Goal: Information Seeking & Learning: Learn about a topic

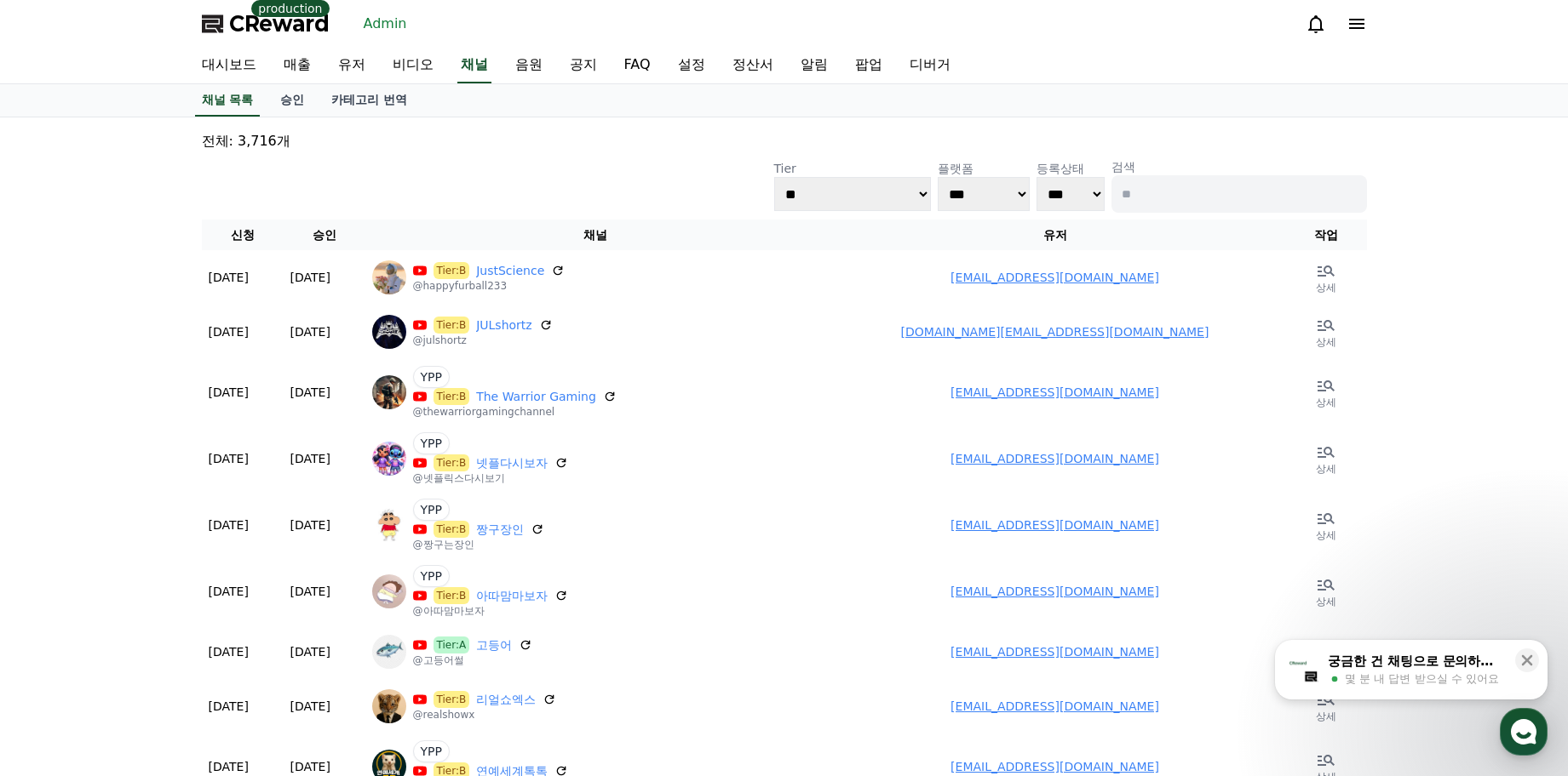
click at [119, 257] on div "**********" at bounding box center [784, 791] width 1568 height 1347
click at [1503, 432] on div "**********" at bounding box center [784, 791] width 1568 height 1347
click at [1524, 664] on icon at bounding box center [1526, 660] width 17 height 17
click at [1499, 585] on div "**********" at bounding box center [784, 791] width 1568 height 1347
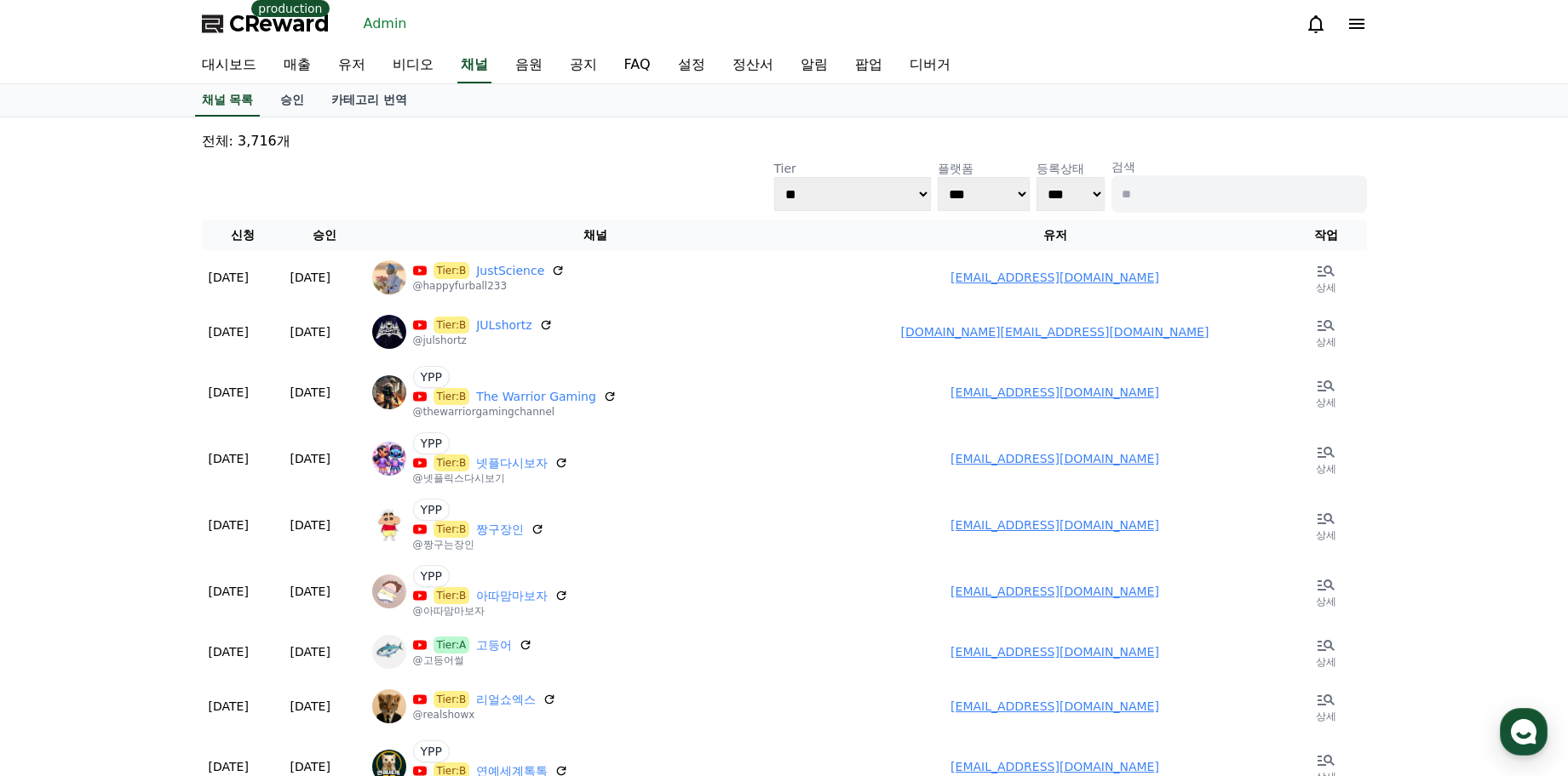
click at [521, 144] on p "전체: 3,716개" at bounding box center [784, 141] width 1165 height 21
drag, startPoint x: 498, startPoint y: 188, endPoint x: 512, endPoint y: 16, distance: 172.6
click at [496, 175] on div "**********" at bounding box center [784, 186] width 1165 height 54
drag, startPoint x: 489, startPoint y: 147, endPoint x: 538, endPoint y: 2, distance: 153.1
click at [489, 147] on p "전체: 3,716개" at bounding box center [784, 141] width 1165 height 21
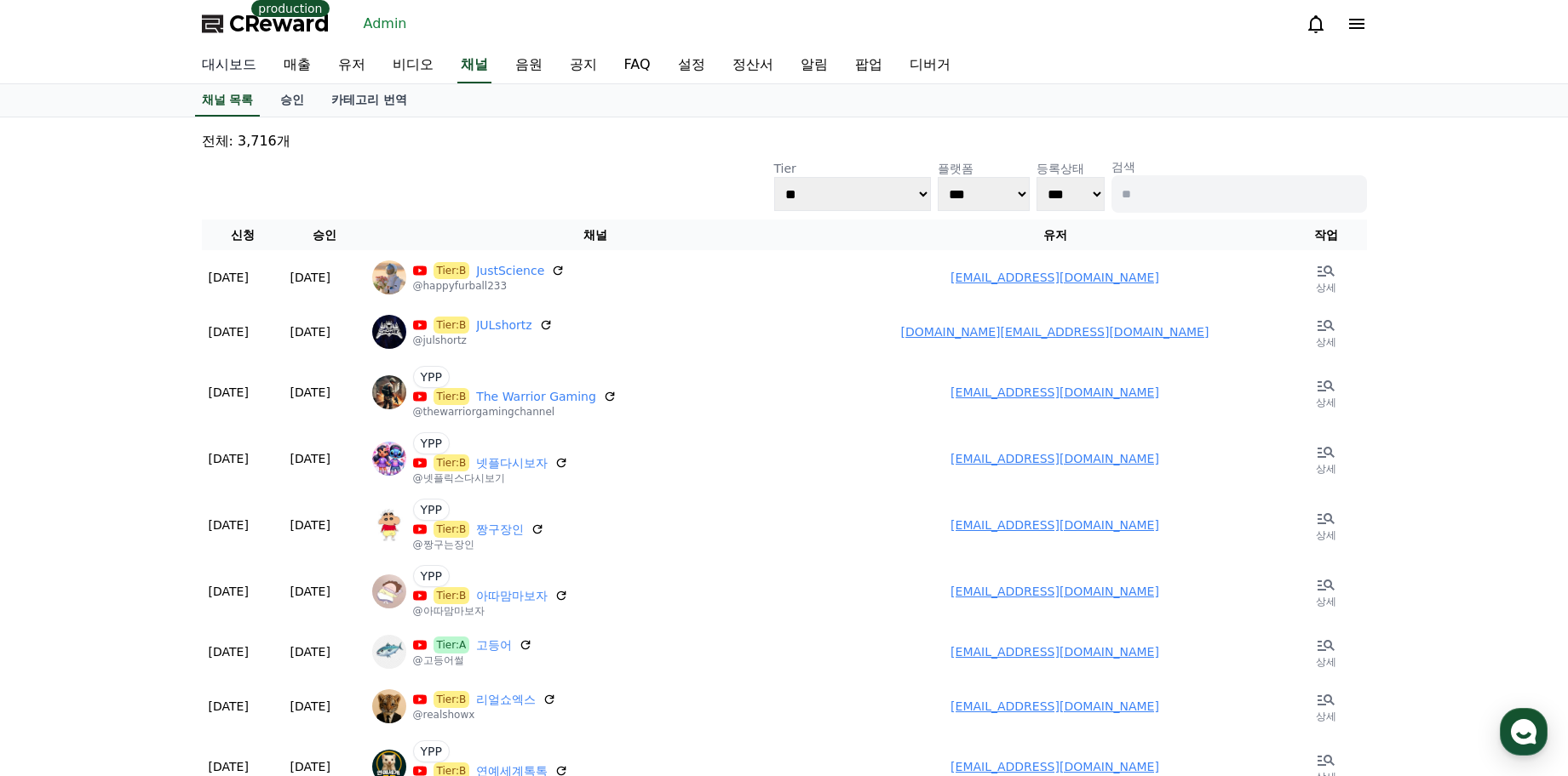
click at [214, 69] on link "대시보드" at bounding box center [229, 65] width 82 height 35
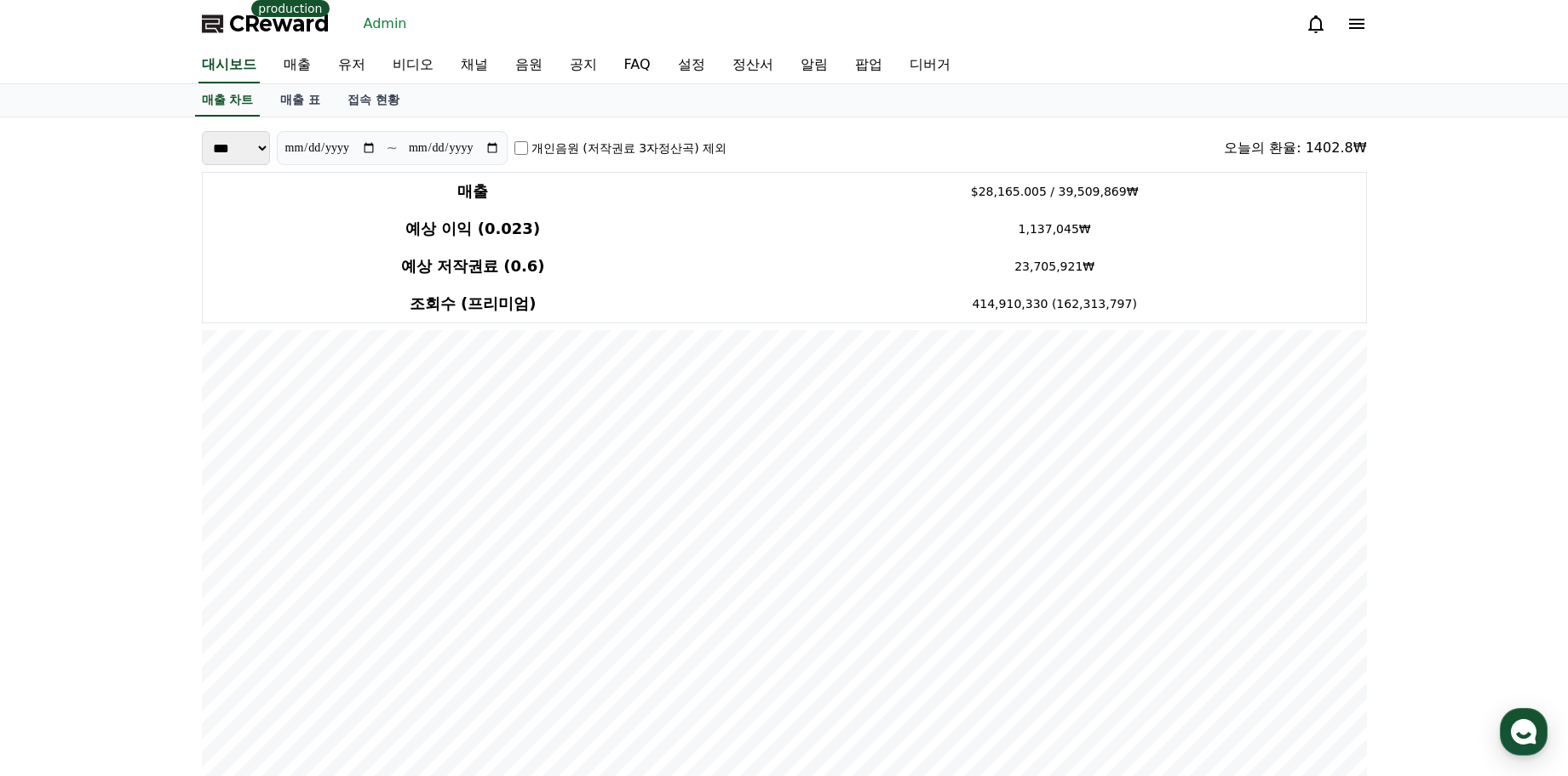
click at [649, 151] on label "개인음원 (저작권료 3자정산곡) 제외" at bounding box center [628, 148] width 195 height 17
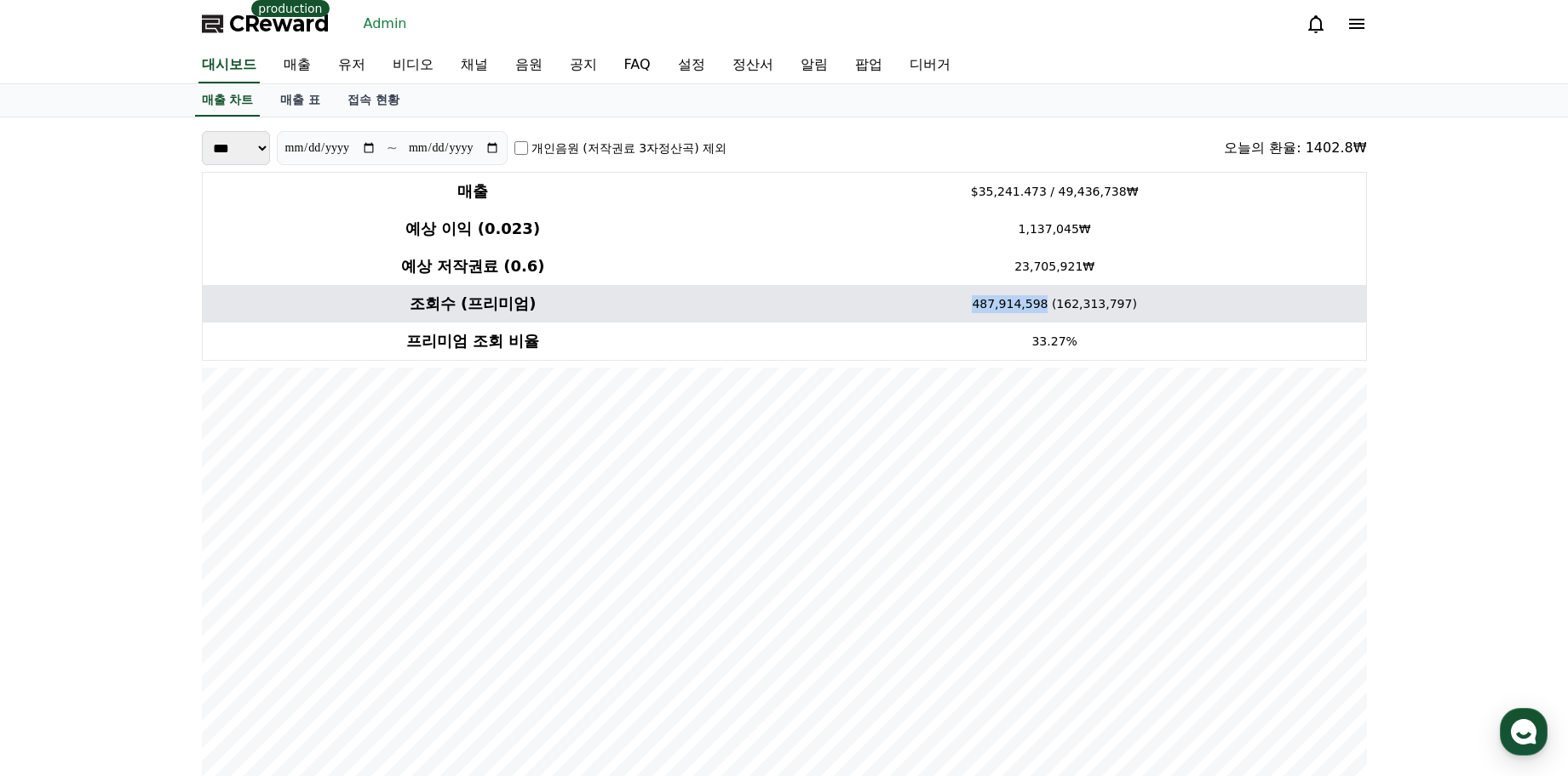
drag, startPoint x: 959, startPoint y: 304, endPoint x: 1038, endPoint y: 308, distance: 79.1
click at [1038, 308] on td "487,914,598 (162,313,797)" at bounding box center [1055, 304] width 622 height 37
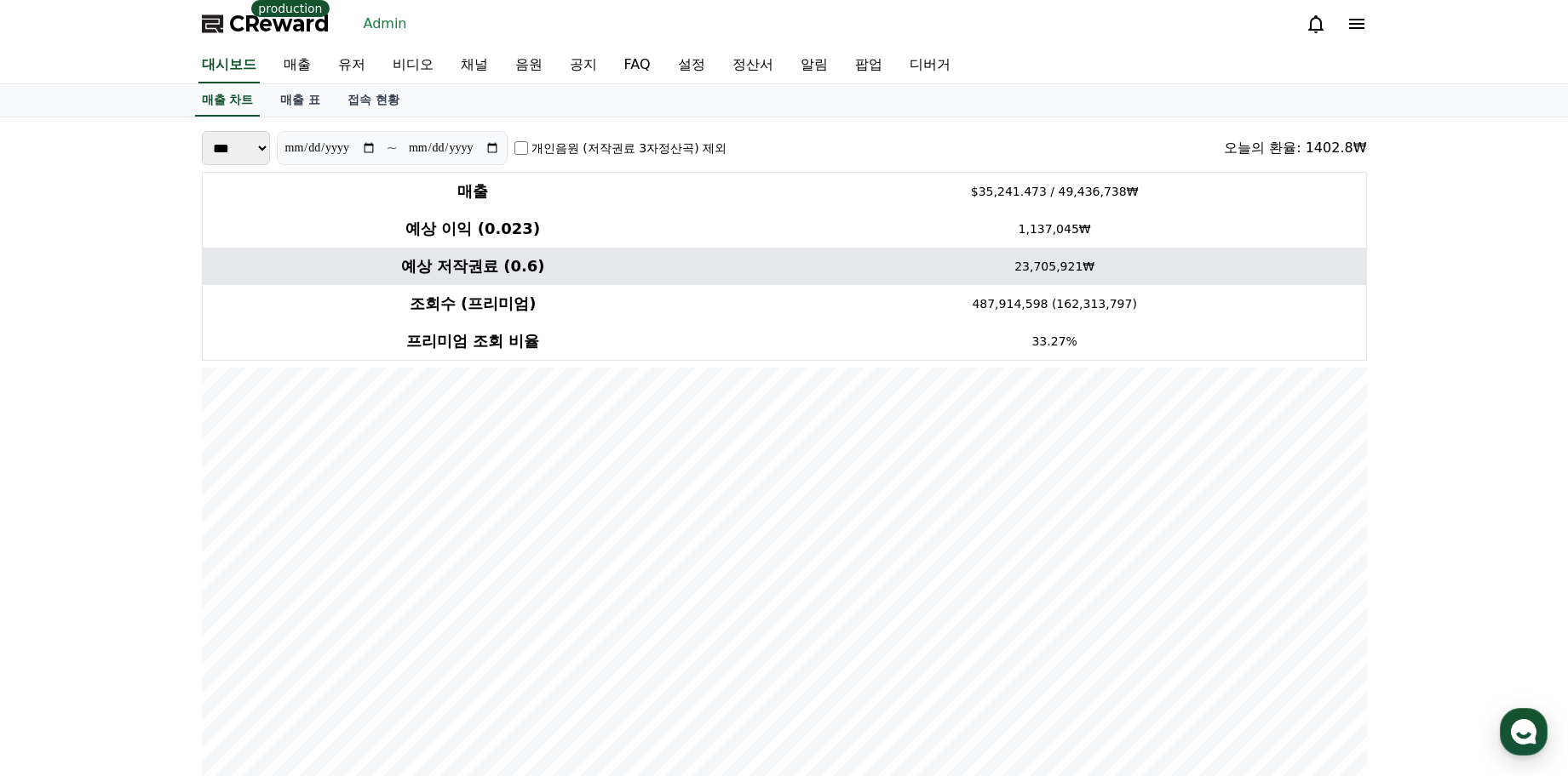
click at [1248, 277] on td "23,705,921₩" at bounding box center [1055, 266] width 622 height 37
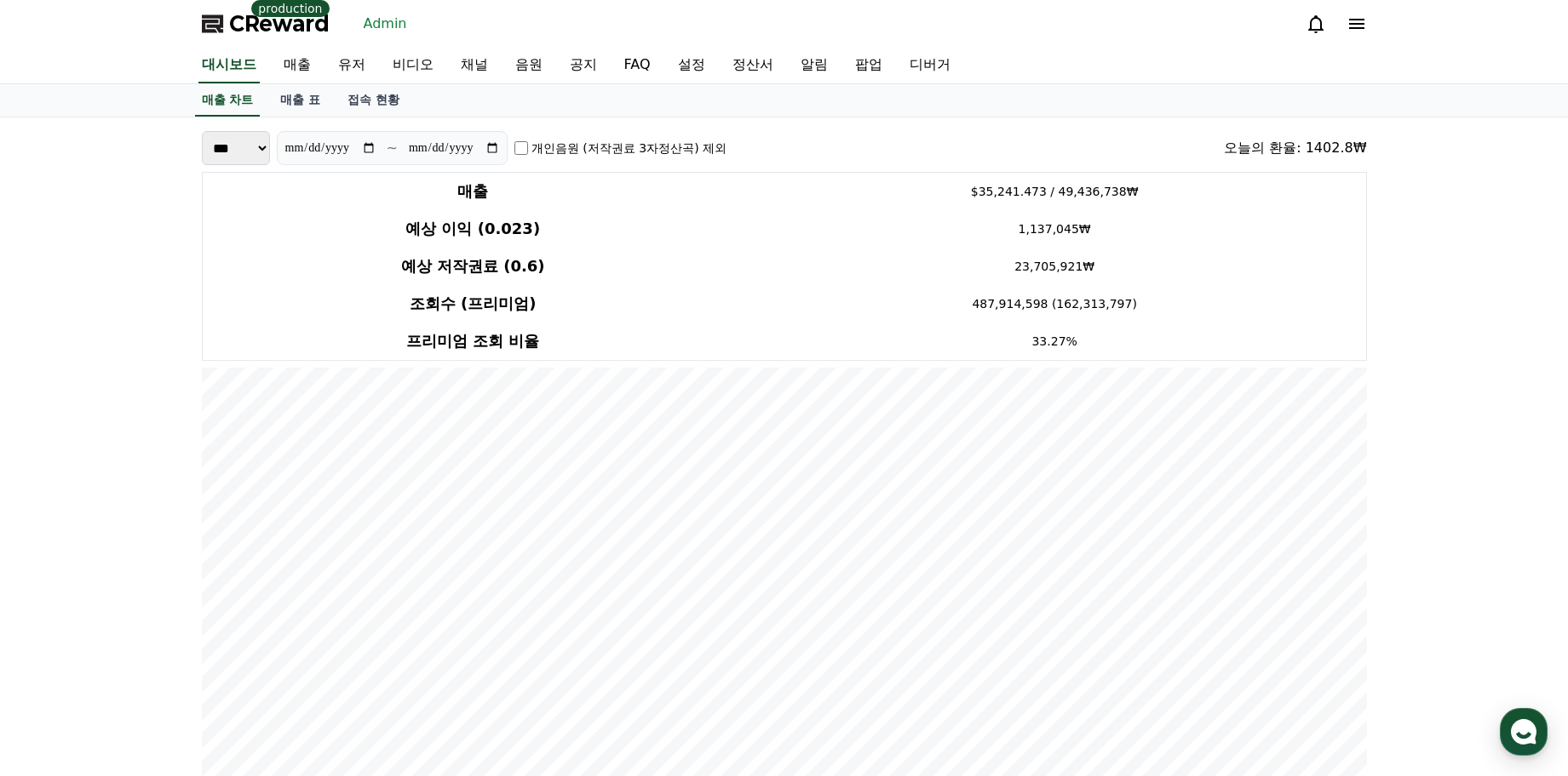
click at [639, 149] on label "개인음원 (저작권료 3자정산곡) 제외" at bounding box center [628, 148] width 195 height 17
click at [640, 140] on label "개인음원 (저작권료 3자정산곡) 제외" at bounding box center [628, 148] width 195 height 17
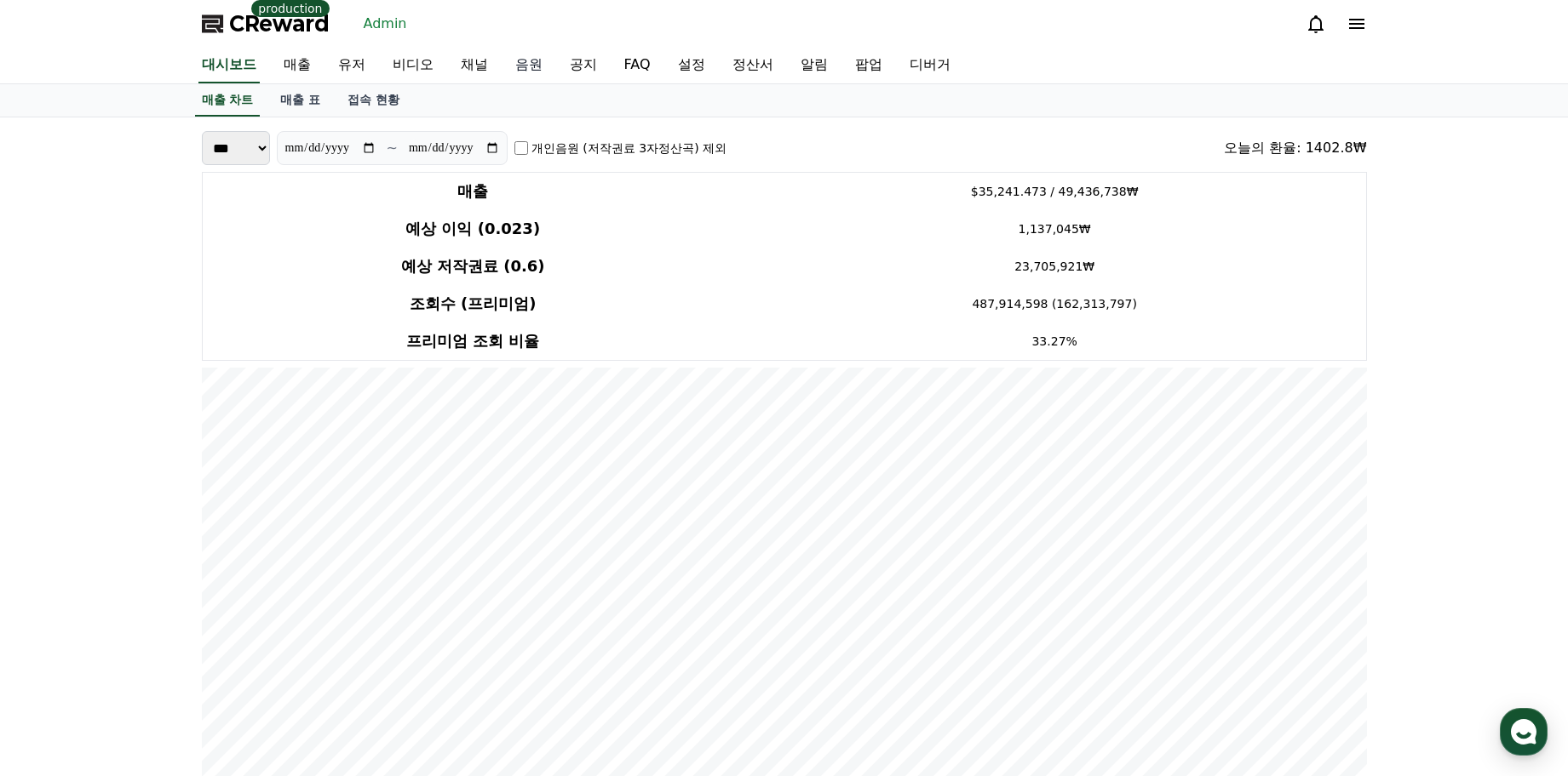
click at [502, 68] on link "음원" at bounding box center [529, 65] width 54 height 35
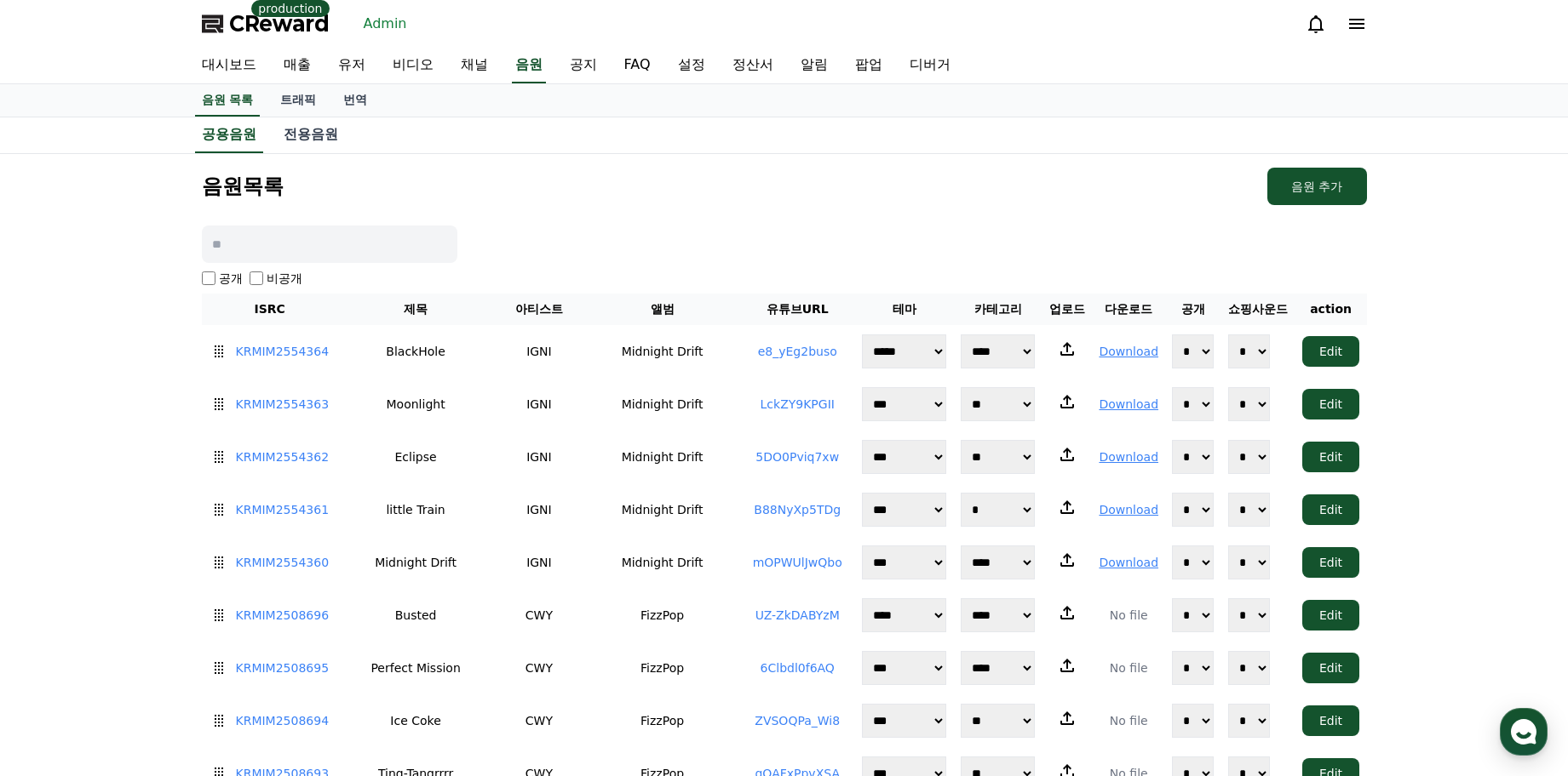
click at [257, 25] on span "CReward" at bounding box center [279, 24] width 101 height 27
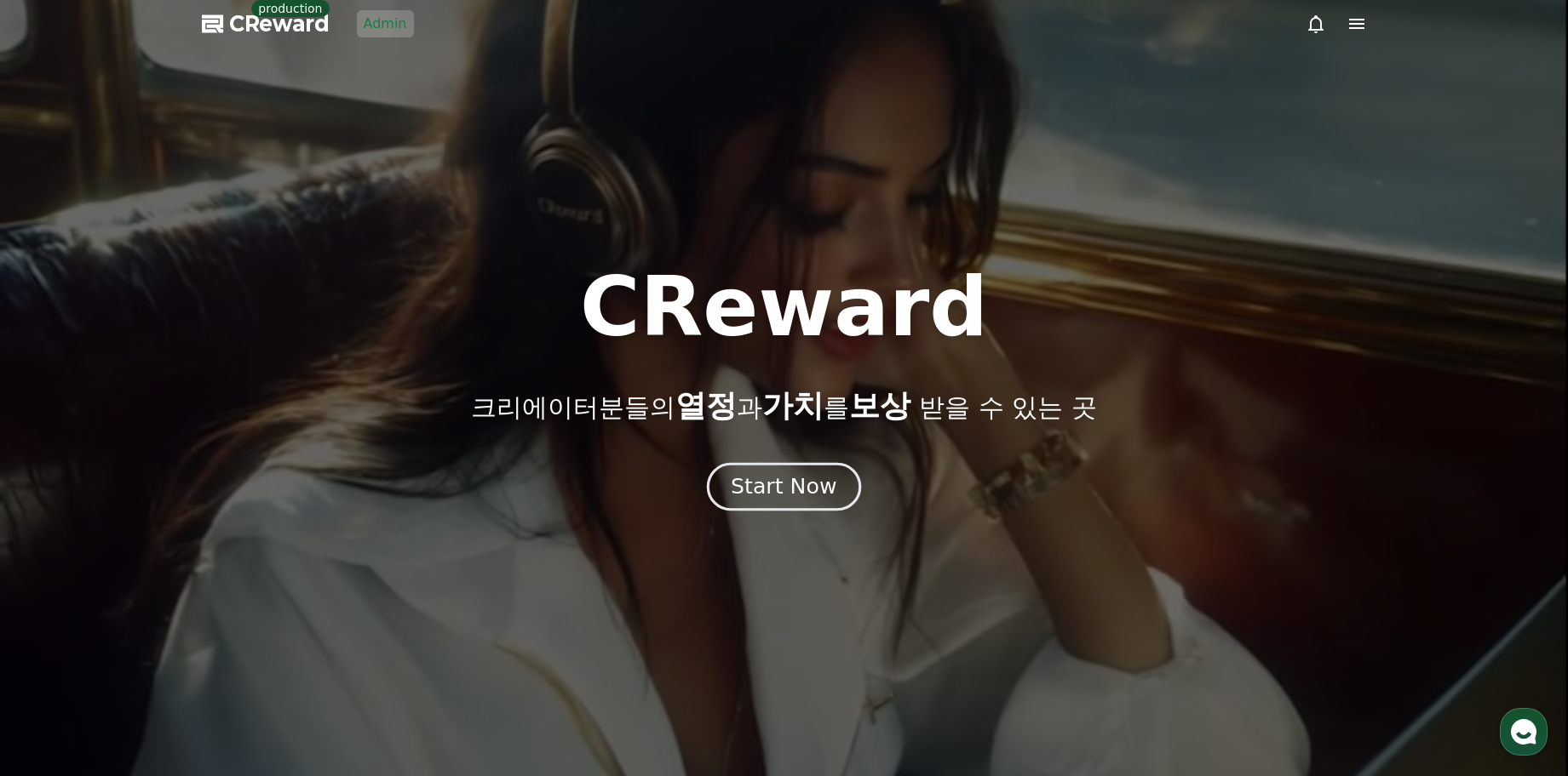
click at [813, 479] on div "Start Now" at bounding box center [784, 487] width 105 height 29
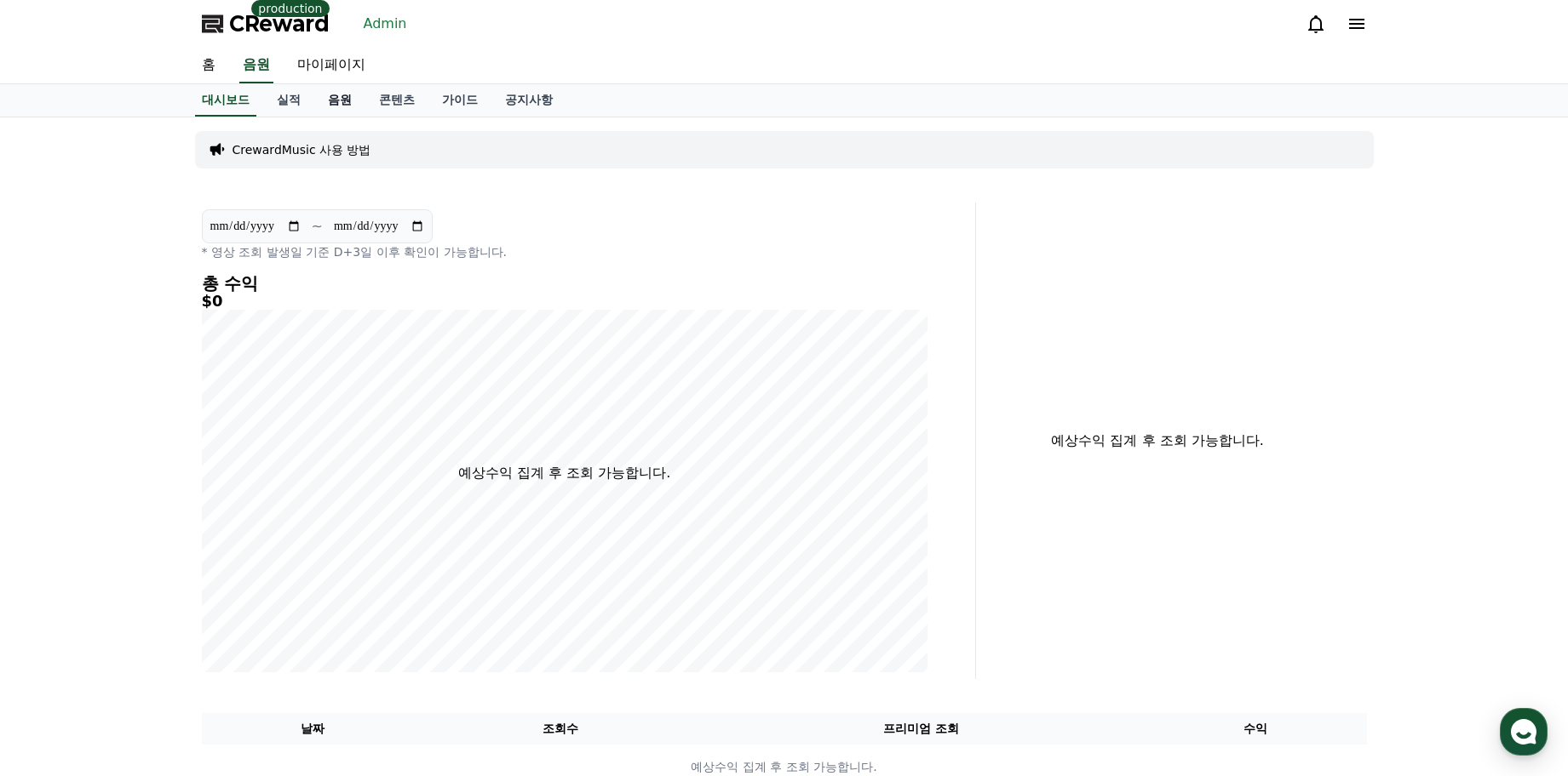
click at [337, 97] on link "음원" at bounding box center [340, 101] width 51 height 33
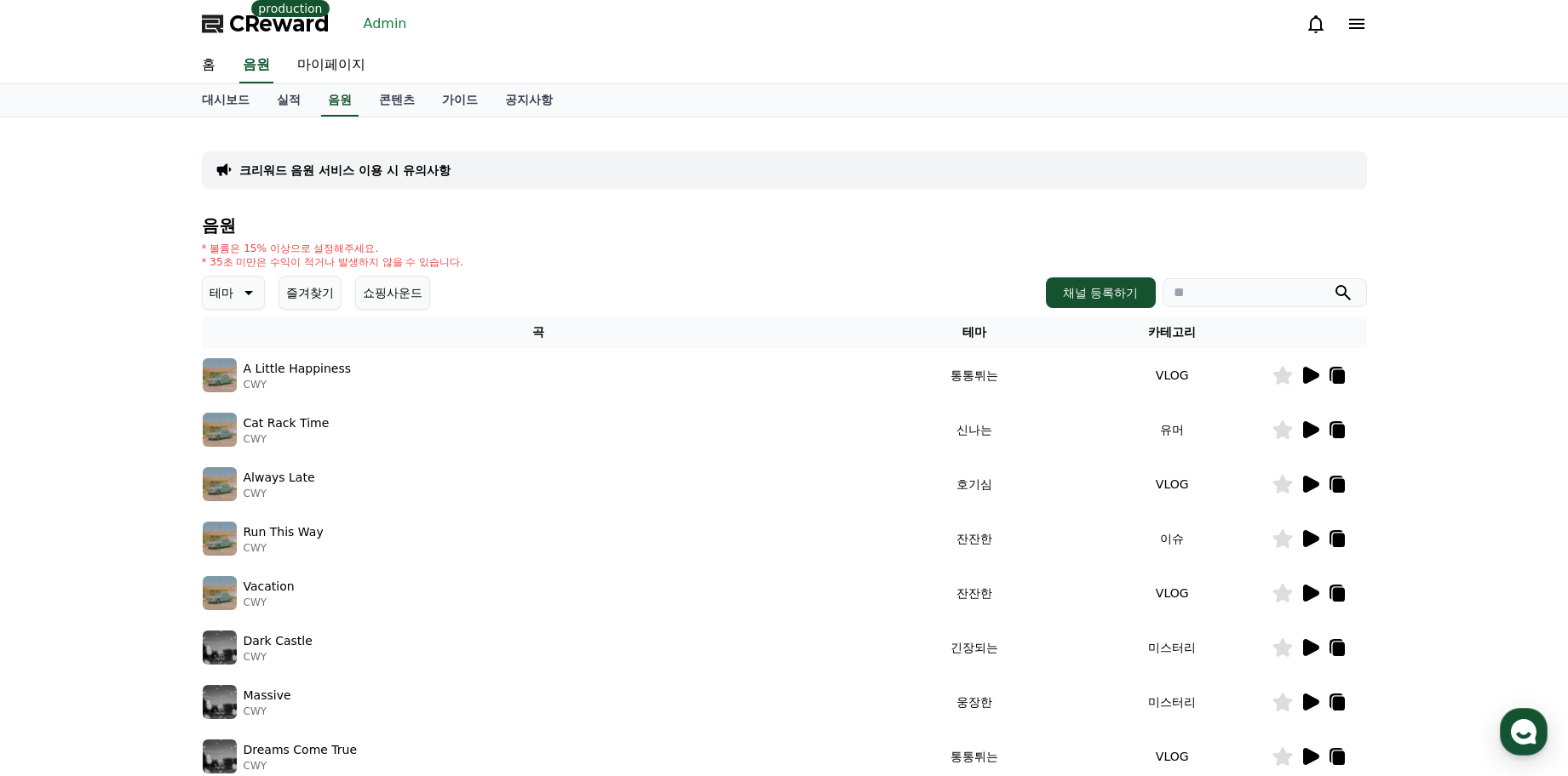
click at [716, 236] on div "음원 * 볼륨은 15% 이상으로 설정해주세요. * 35초 미만은 수익이 적거나 발생하지 않을 수 있습니다. 테마 즐겨찾기 쇼핑사운드 채널 등록…" at bounding box center [784, 572] width 1165 height 711
click at [599, 239] on div "음원 * 볼륨은 15% 이상으로 설정해주세요. * 35초 미만은 수익이 적거나 발생하지 않을 수 있습니다. 테마 즐겨찾기 쇼핑사운드 채널 등록…" at bounding box center [784, 572] width 1165 height 711
click at [786, 236] on div "음원 * 볼륨은 15% 이상으로 설정해주세요. * 35초 미만은 수익이 적거나 발생하지 않을 수 있습니다. 테마 즐겨찾기 쇼핑사운드 채널 등록…" at bounding box center [784, 572] width 1165 height 711
click at [1446, 299] on div "크리워드 음원 서비스 이용 시 유의사항 음원 * 볼륨은 15% 이상으로 설정해주세요. * 35초 미만은 수익이 적거나 발생하지 않을 수 있습니…" at bounding box center [784, 529] width 1568 height 823
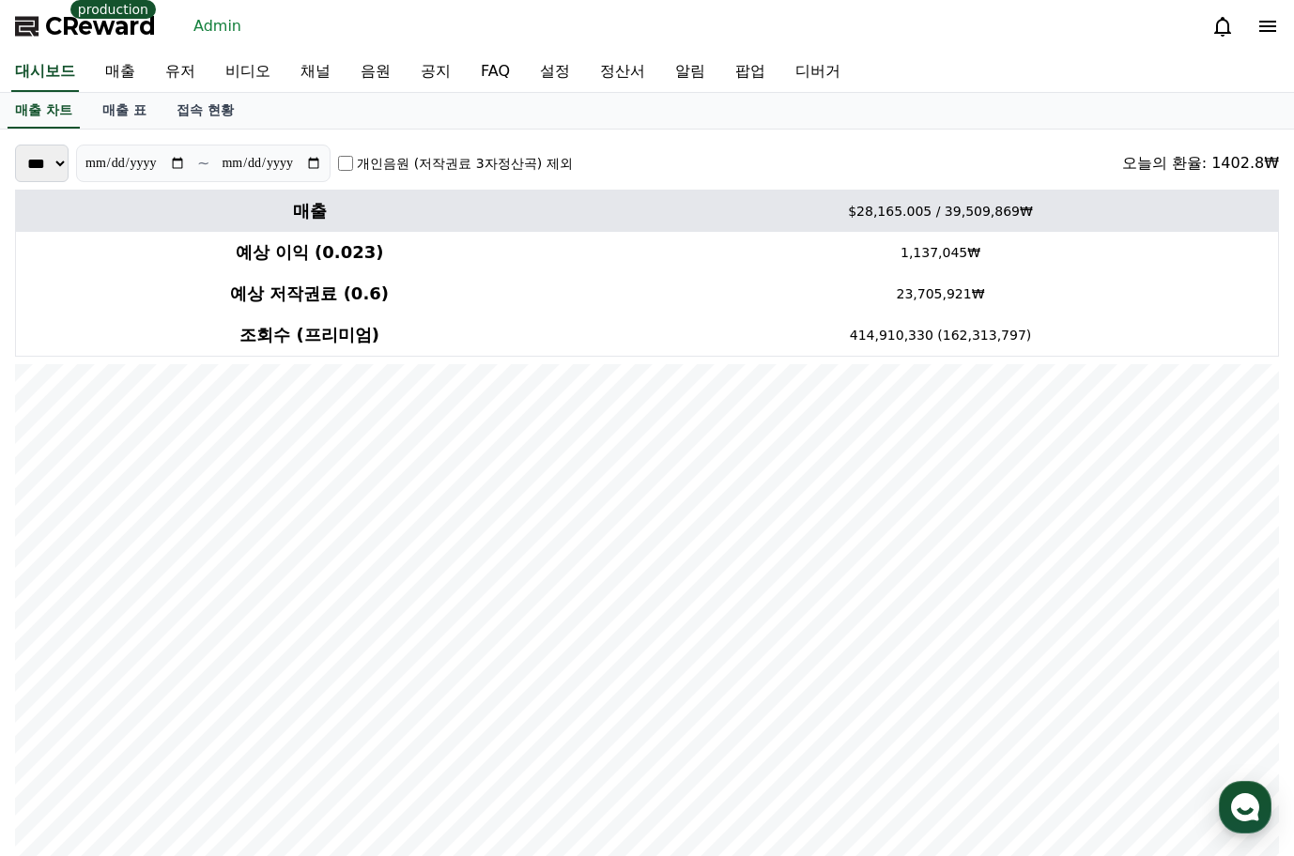
click at [950, 205] on td "$28,165.005 / 39,509,869₩" at bounding box center [940, 212] width 675 height 42
click at [954, 205] on td "$28,165.005 / 39,509,869₩" at bounding box center [940, 212] width 675 height 42
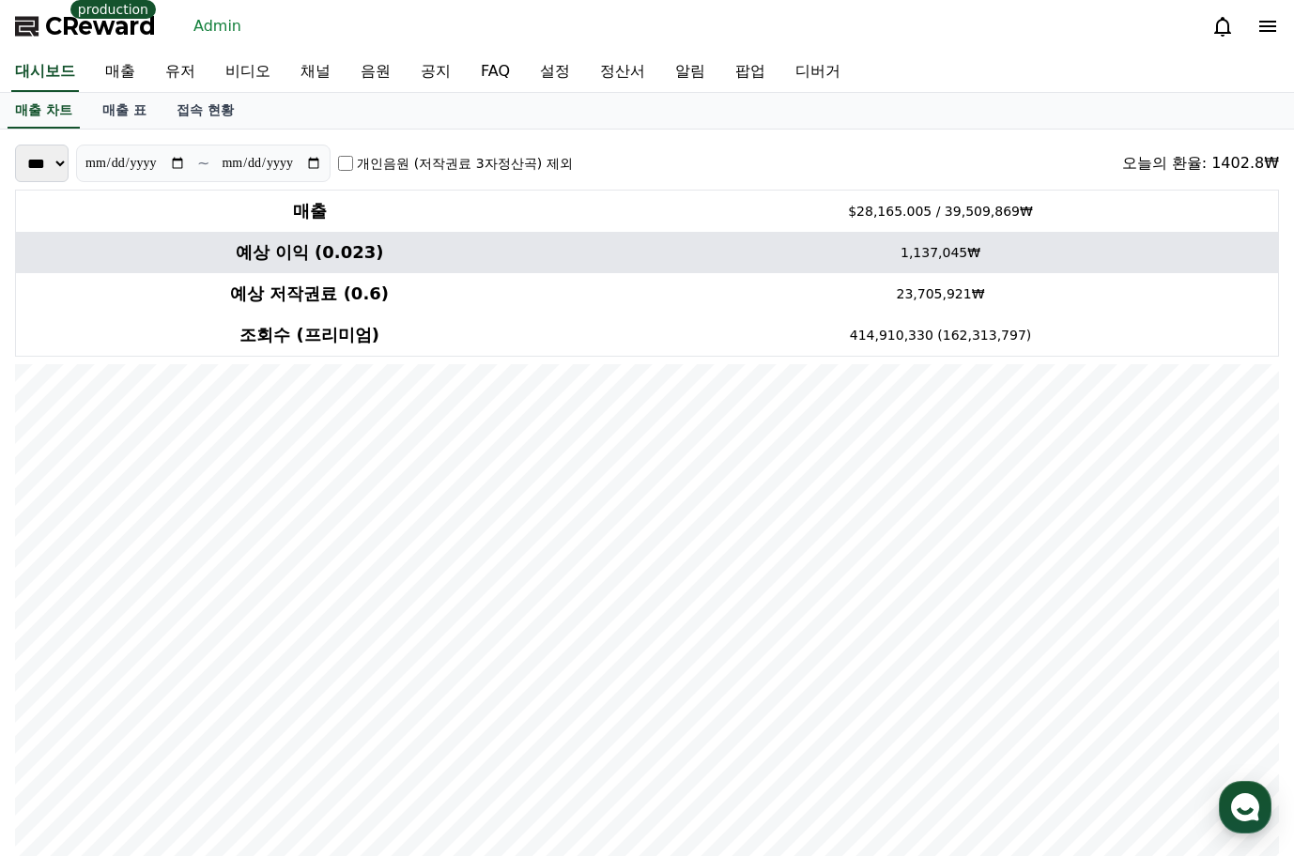
click at [1197, 266] on td "1,137,045₩" at bounding box center [940, 252] width 675 height 41
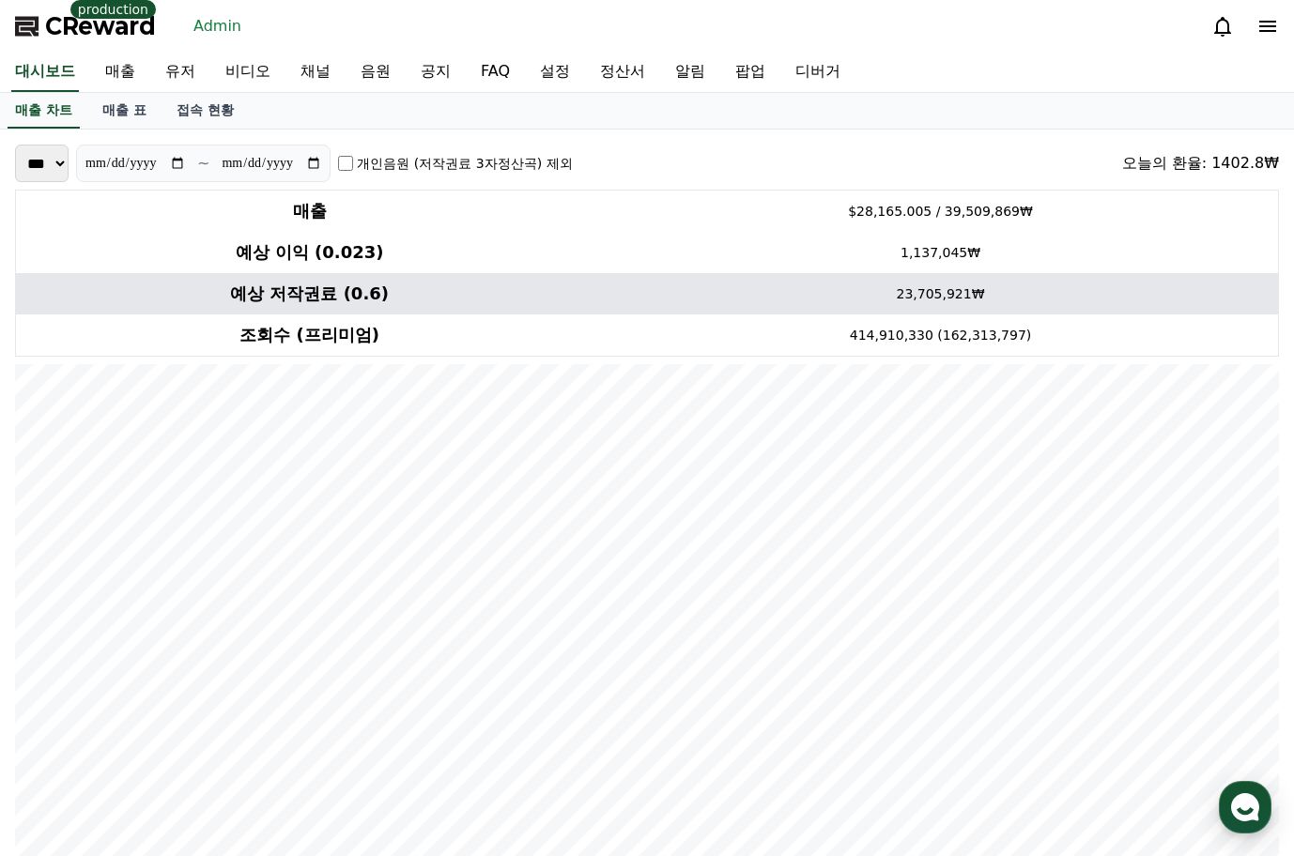
click at [964, 274] on td "23,705,921₩" at bounding box center [940, 293] width 675 height 41
click at [1086, 301] on td "23,705,921₩" at bounding box center [940, 293] width 675 height 41
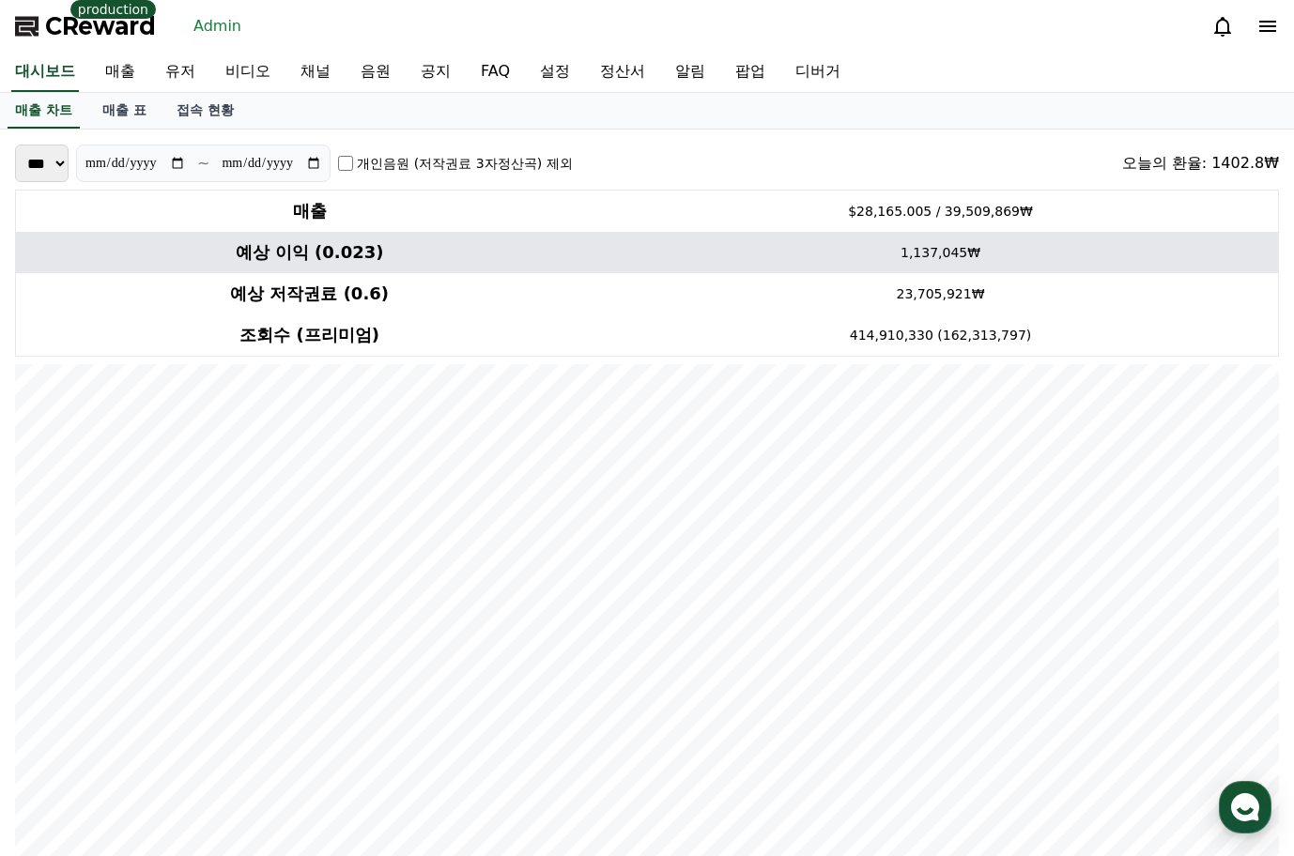
click at [957, 264] on td "1,137,045₩" at bounding box center [940, 252] width 675 height 41
click at [936, 254] on td "1,137,045₩" at bounding box center [940, 252] width 675 height 41
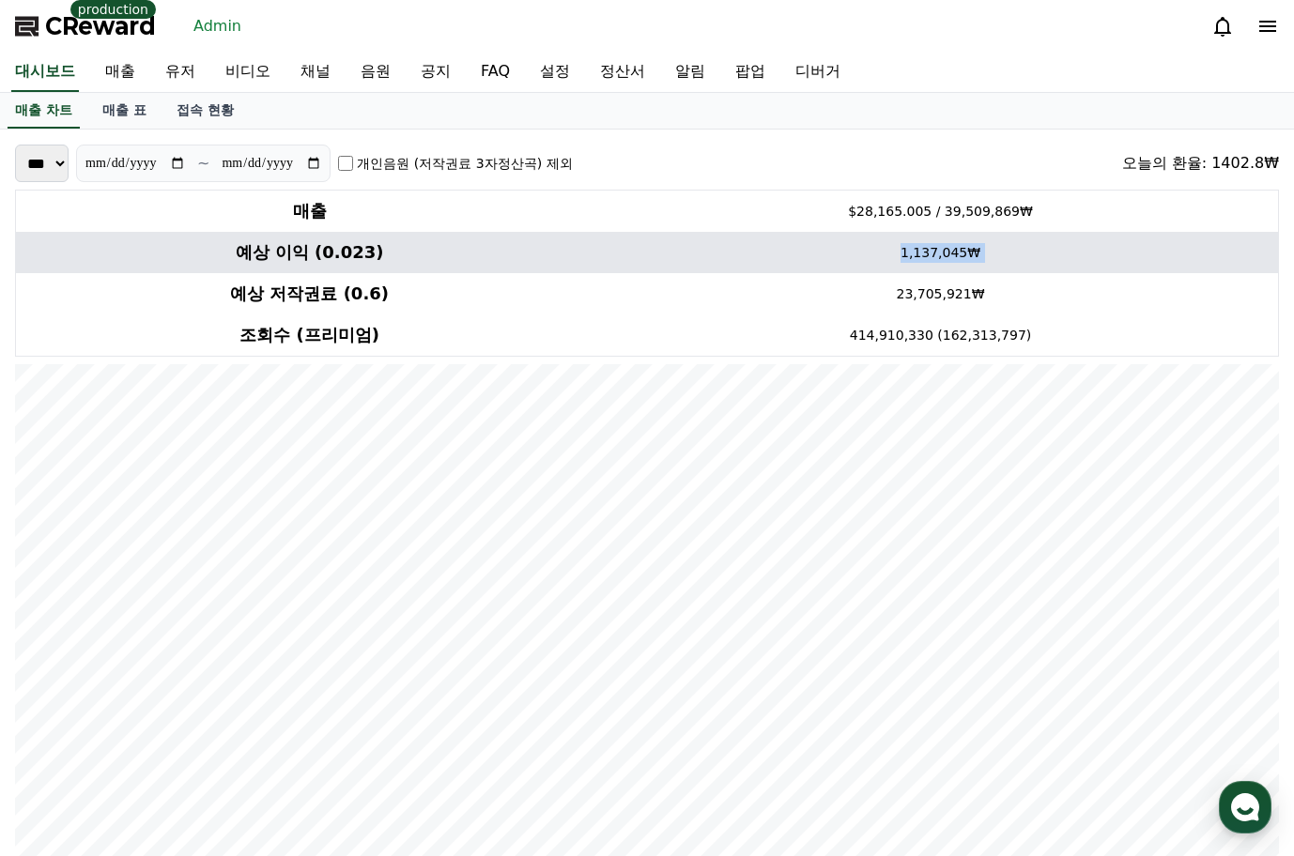
click at [936, 254] on td "1,137,045₩" at bounding box center [940, 252] width 675 height 41
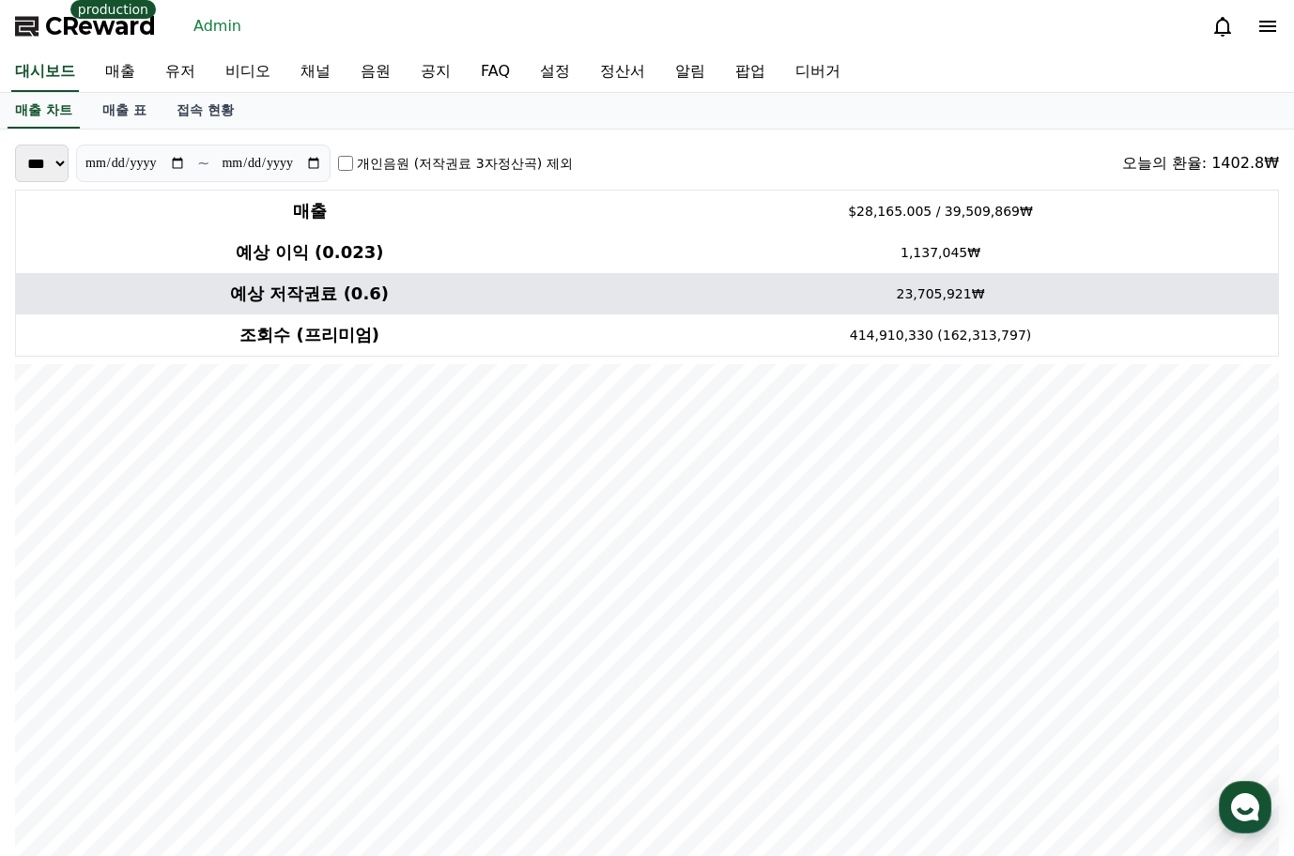
click at [1038, 273] on td "23,705,921₩" at bounding box center [940, 293] width 675 height 41
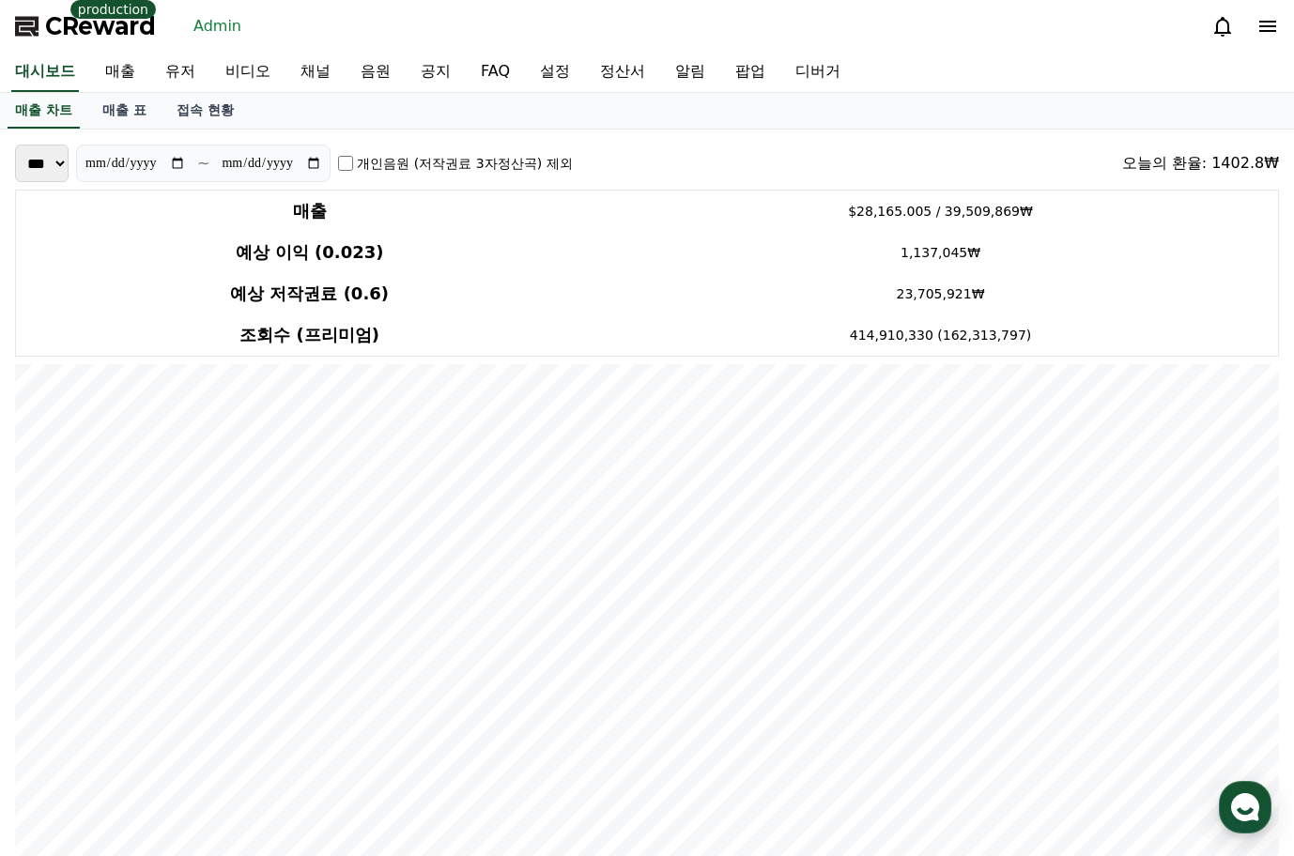
click at [1142, 286] on td "23,705,921₩" at bounding box center [940, 293] width 675 height 41
click at [186, 159] on input "**********" at bounding box center [135, 163] width 101 height 21
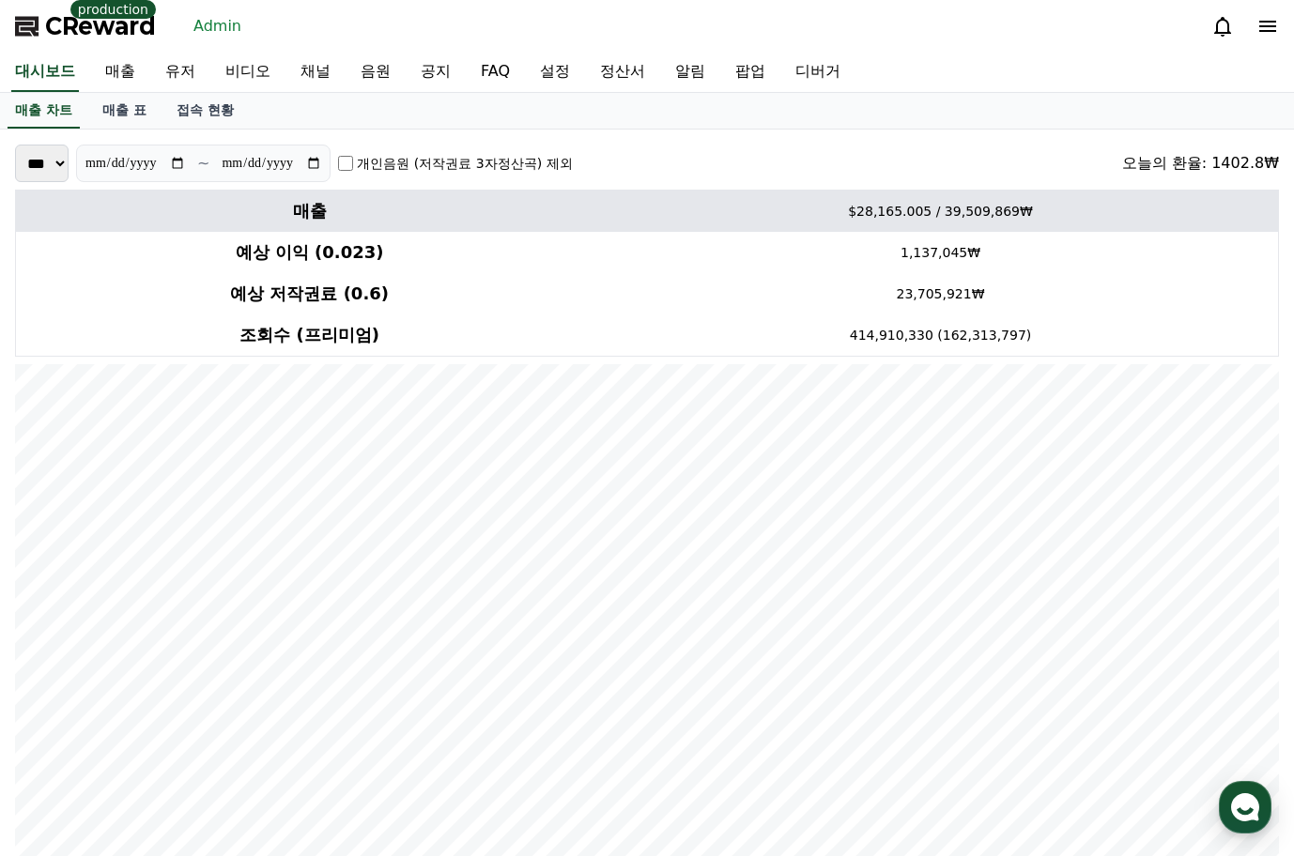
type input "**********"
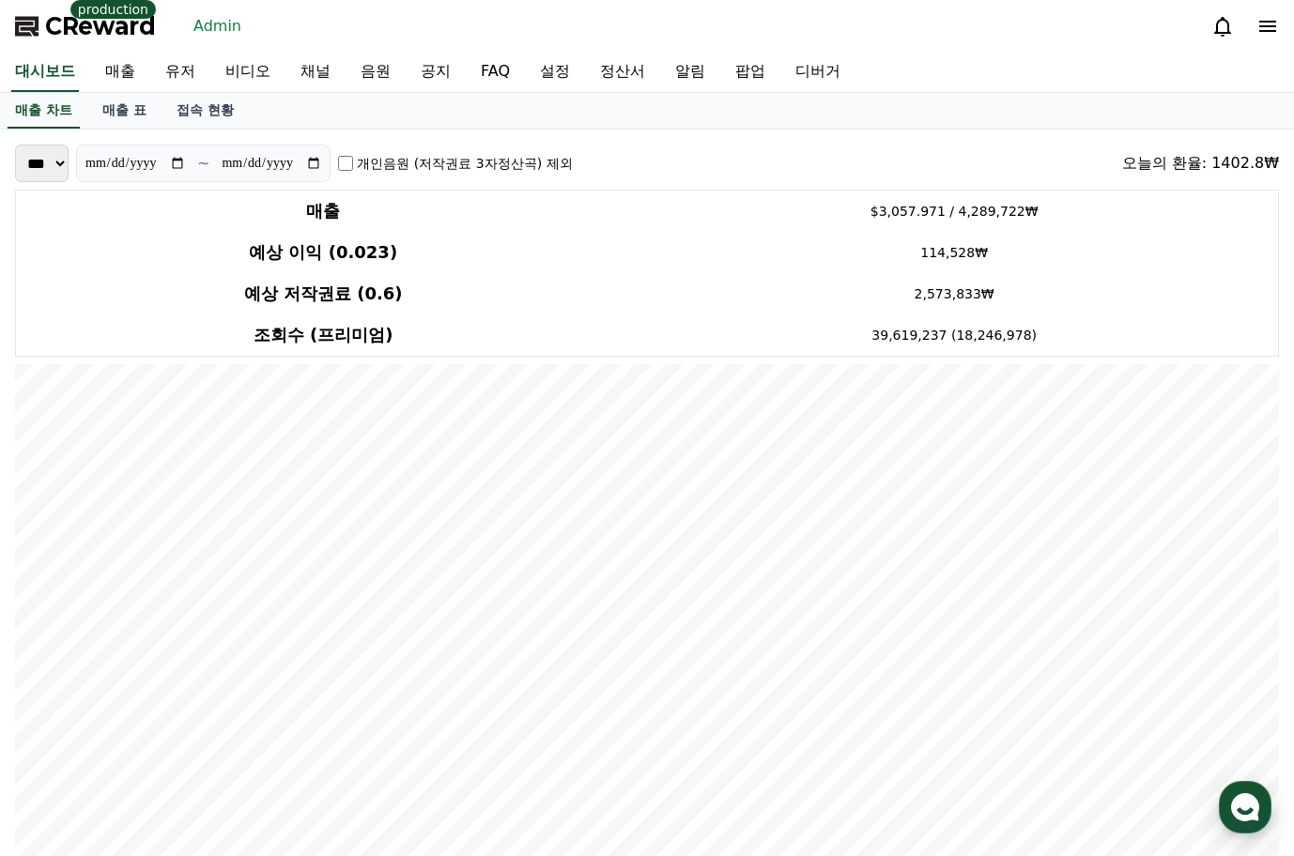
click at [322, 165] on input "**********" at bounding box center [271, 163] width 101 height 21
type input "**********"
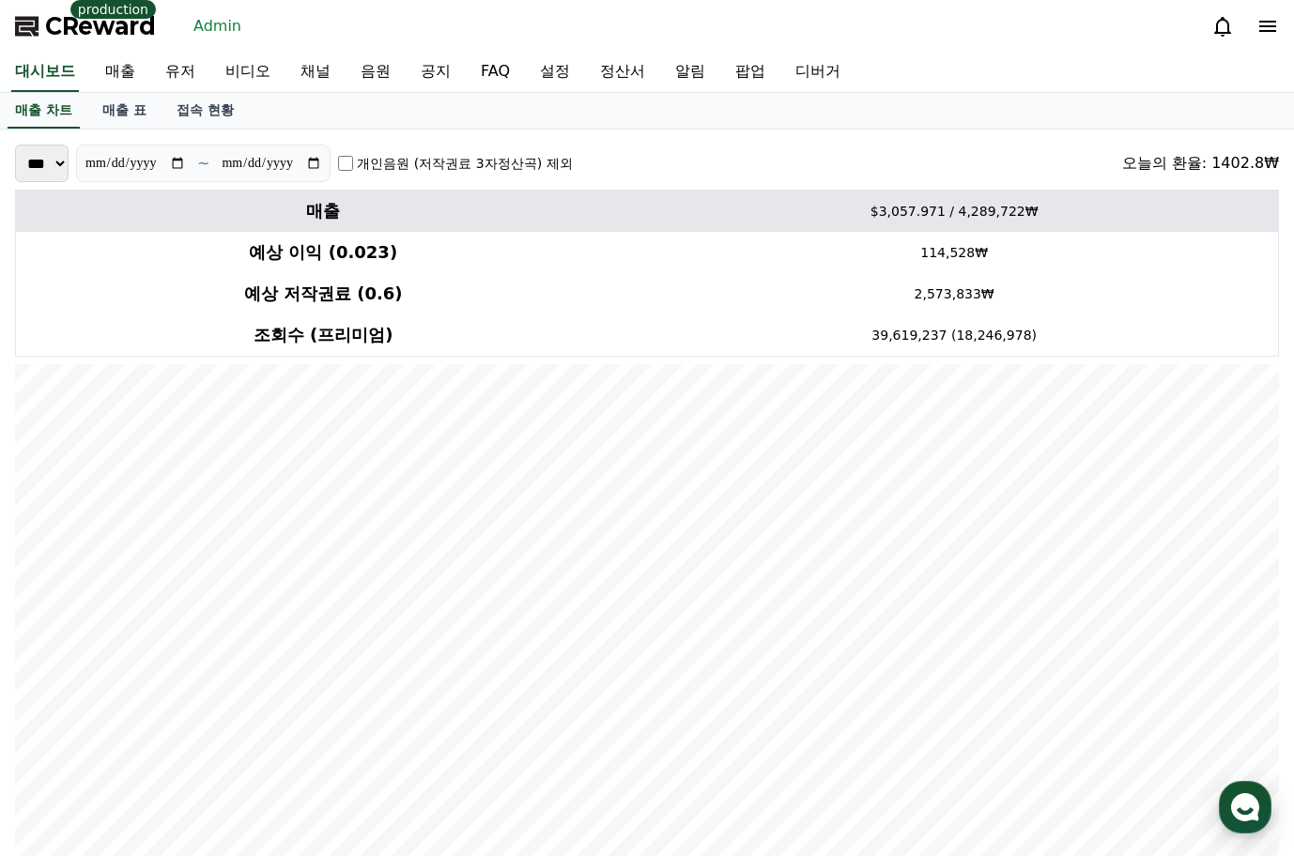
click at [947, 214] on td "$3,057.971 / 4,289,722₩" at bounding box center [954, 212] width 648 height 42
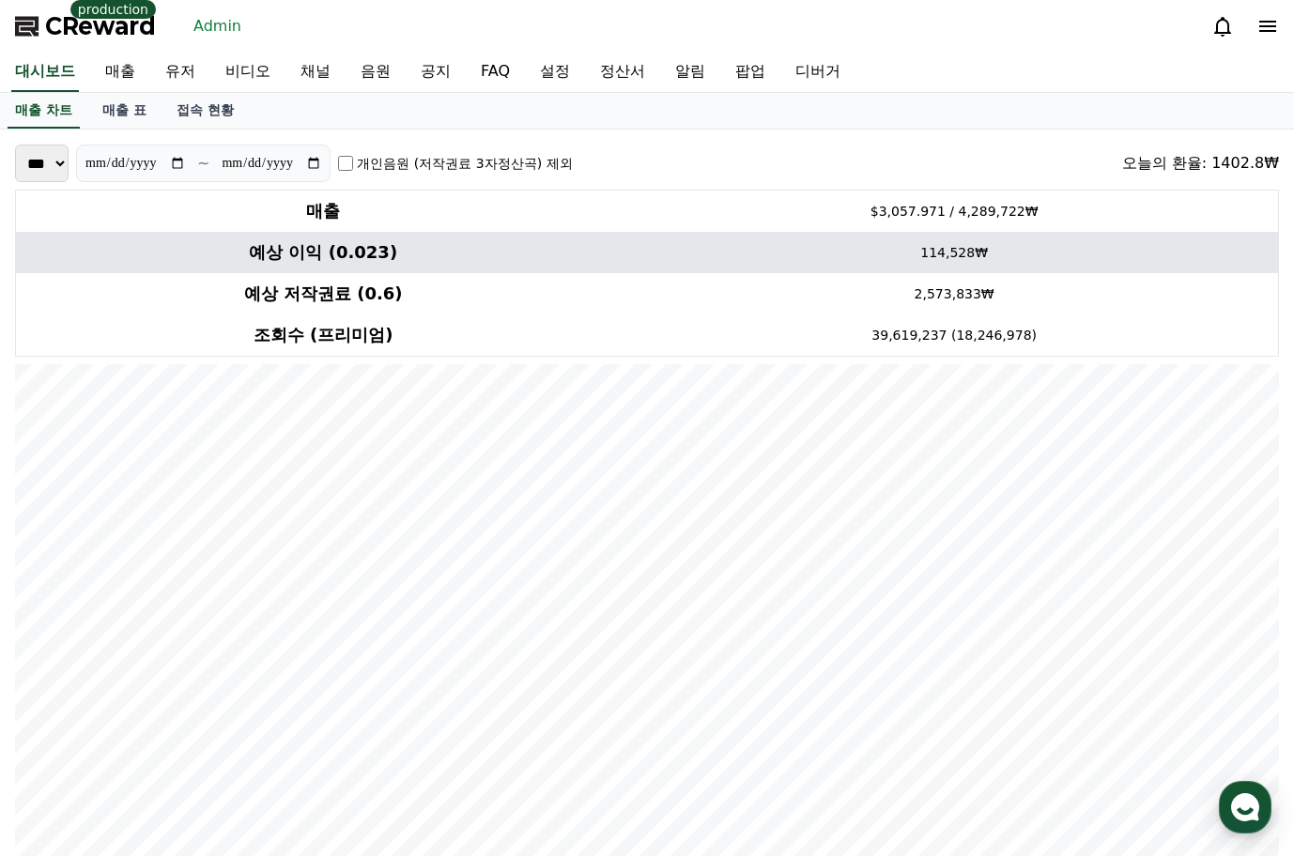
click at [950, 255] on td "114,528₩" at bounding box center [954, 252] width 648 height 41
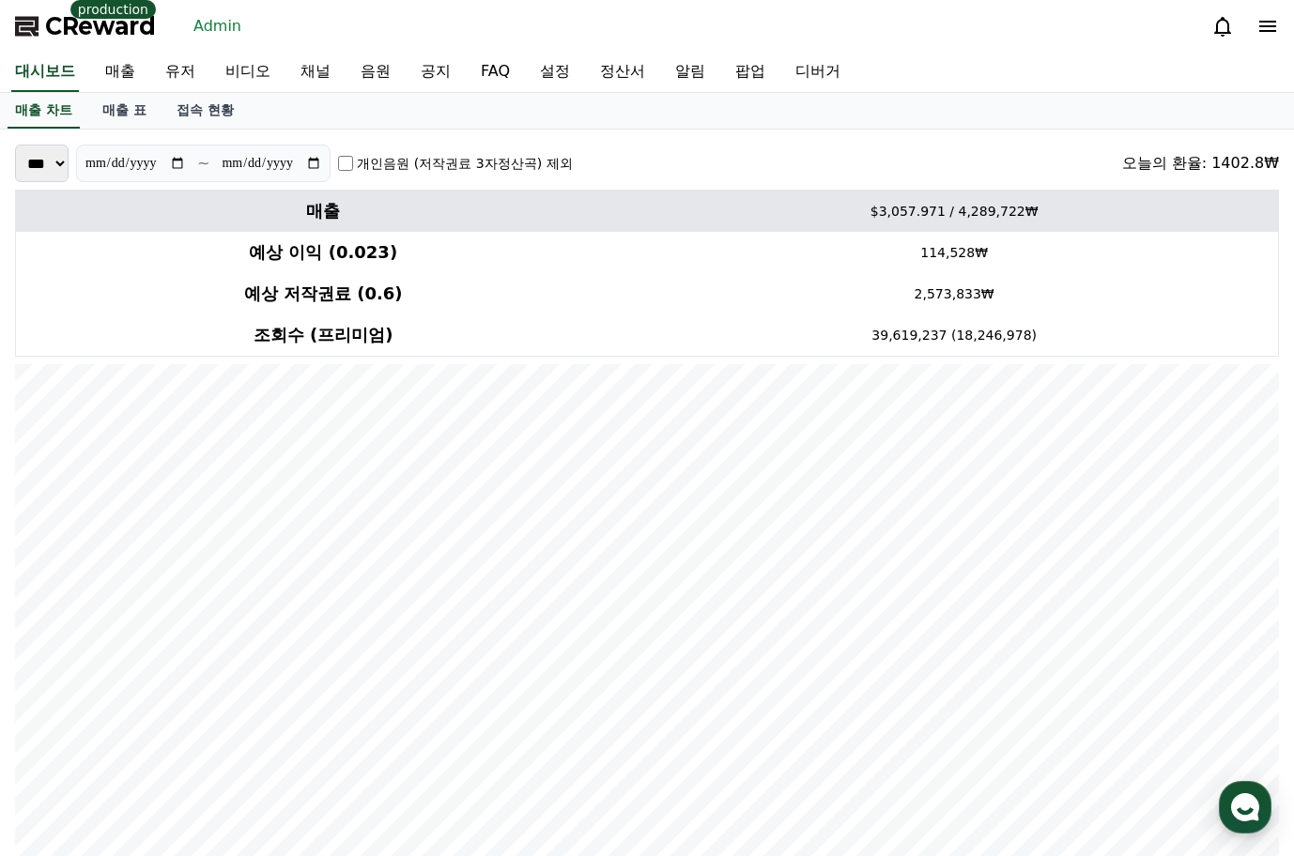
click at [985, 212] on td "$3,057.971 / 4,289,722₩" at bounding box center [954, 212] width 648 height 42
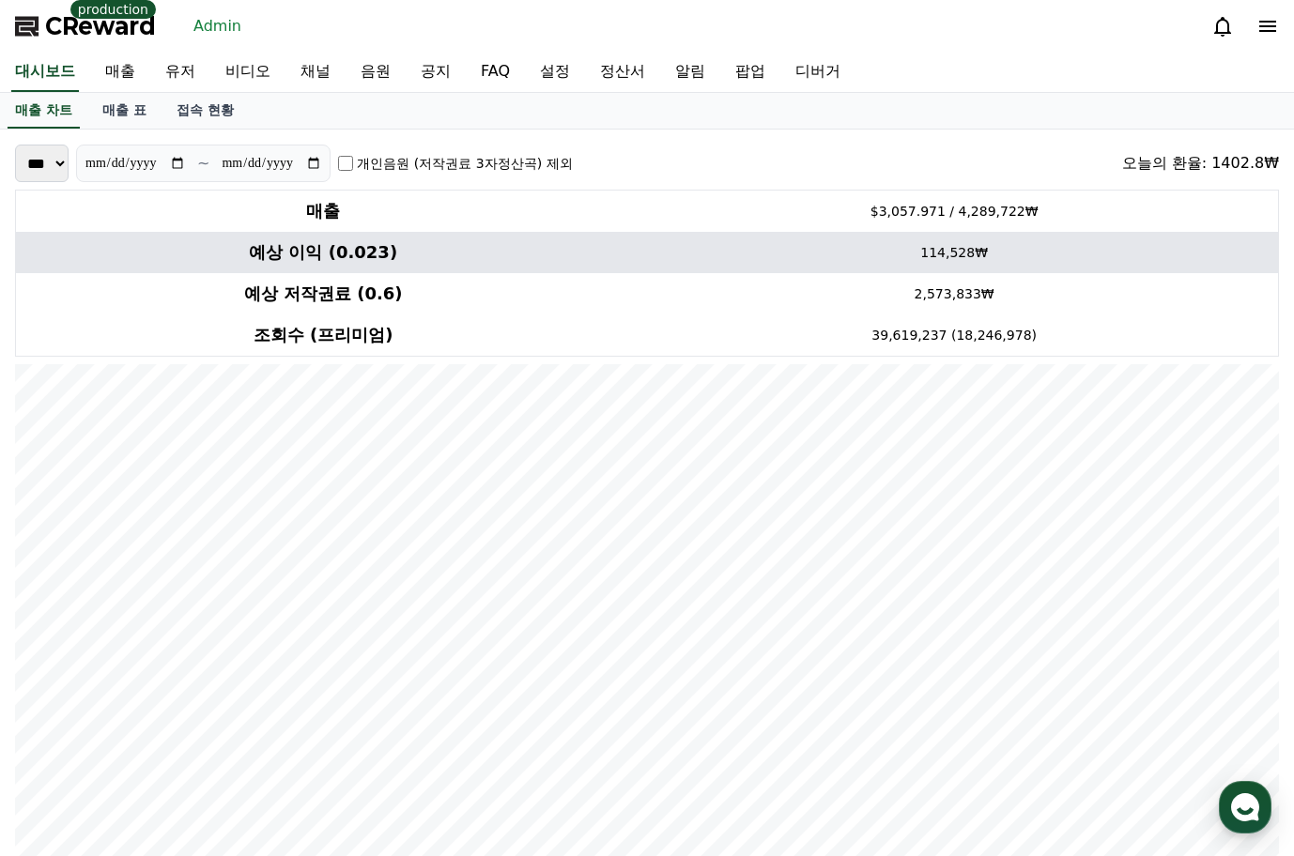
click at [1144, 270] on td "114,528₩" at bounding box center [954, 252] width 648 height 41
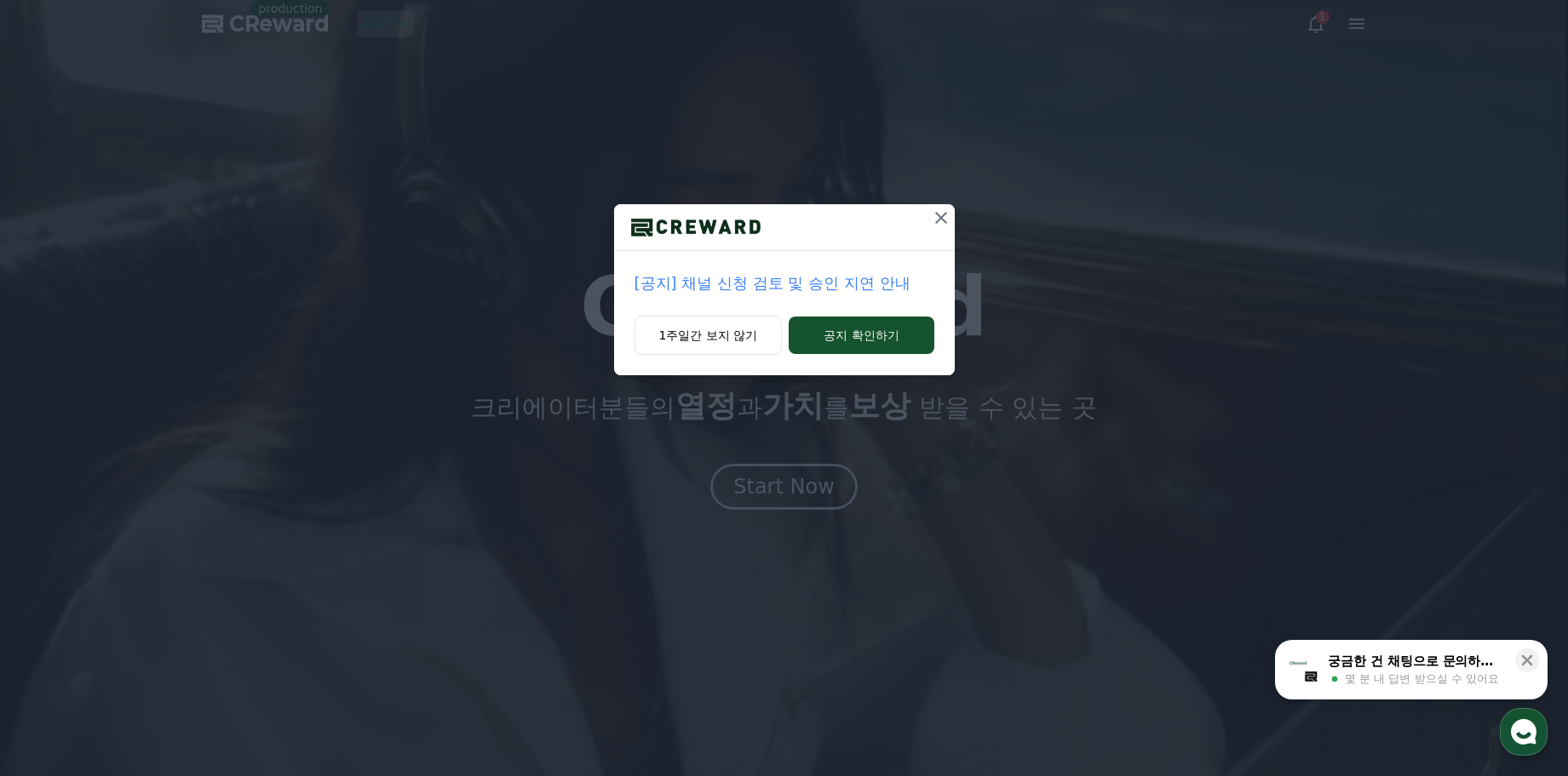
click at [816, 284] on p "[공지] 채널 신청 검토 및 승인 지연 안내" at bounding box center [784, 284] width 300 height 24
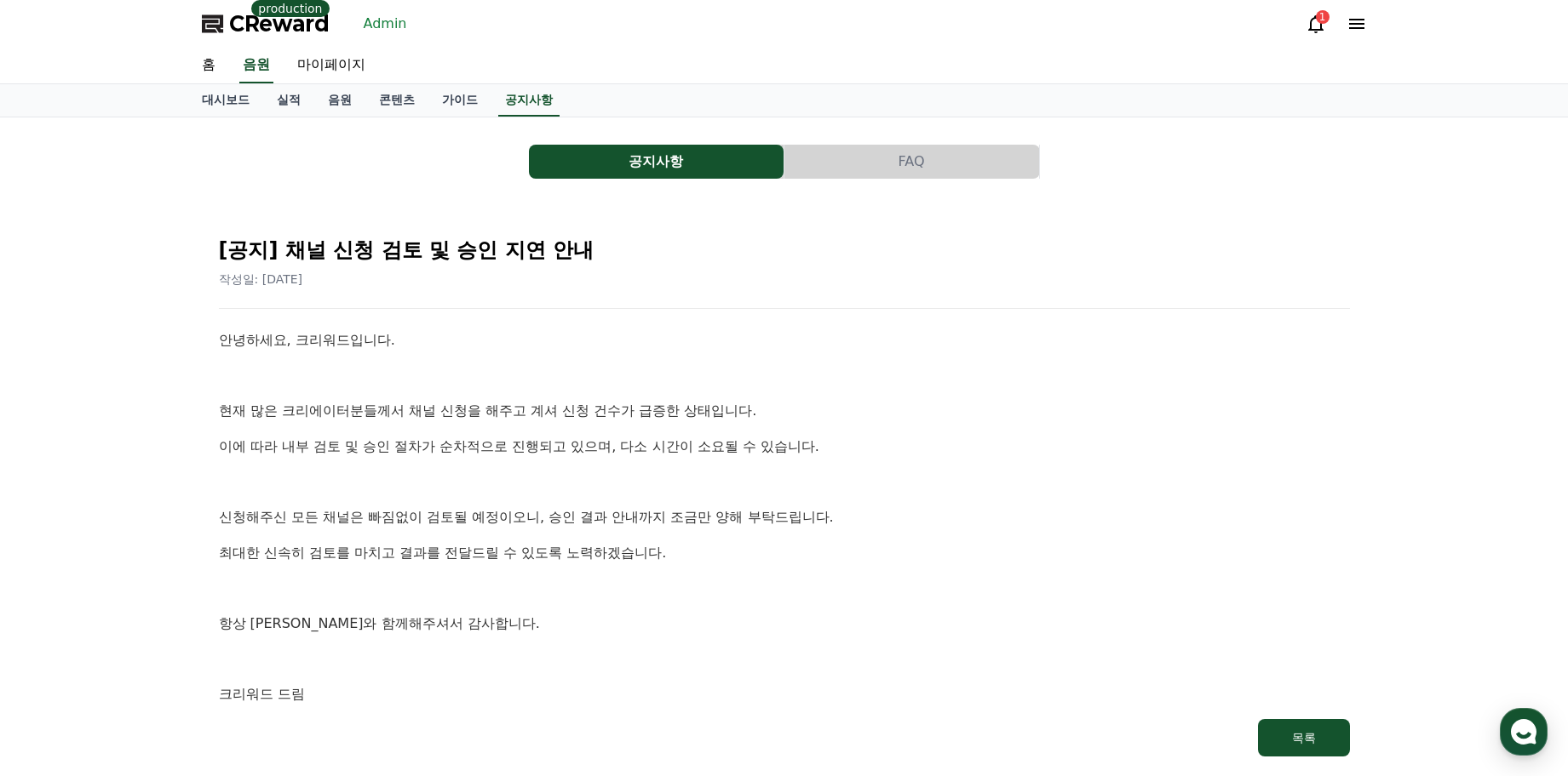
click at [830, 403] on p "현재 많은 크리에이터분들께서 채널 신청을 해주고 계셔 신청 건수가 급증한 상태입니다." at bounding box center [784, 411] width 1131 height 22
click at [851, 399] on div "안녕하세요, 크리워드입니다. 현재 많은 크리에이터분들께서 채널 신청을 해주고 계셔 신청 건수가 급증한 상태입니다. 이에 따라 내부 검토 및 승…" at bounding box center [784, 517] width 1131 height 376
click at [1194, 13] on div "CReward production Admin 1" at bounding box center [784, 24] width 1193 height 48
click at [303, 279] on span "작성일: [DATE]" at bounding box center [260, 278] width 84 height 14
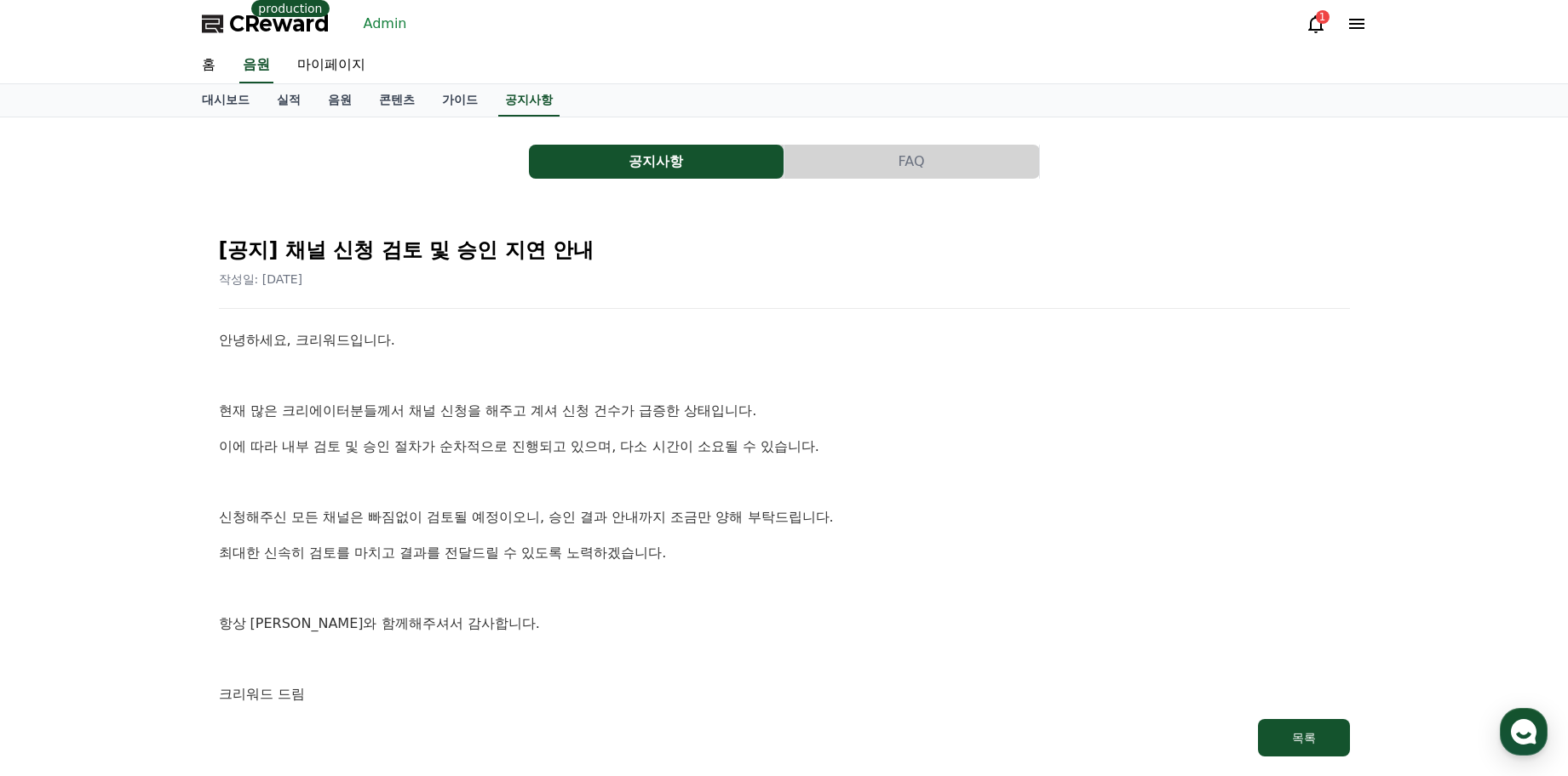
click at [303, 279] on span "작성일: [DATE]" at bounding box center [260, 278] width 84 height 14
click at [497, 290] on div "[공지] 채널 신청 검토 및 승인 지연 안내 작성일: [DATE] 안녕하세요, 크리워드입니다. 현재 많은 크리에이터분들께서 채널 신청을 해주고…" at bounding box center [784, 490] width 1138 height 540
click at [898, 156] on button "FAQ" at bounding box center [911, 162] width 255 height 34
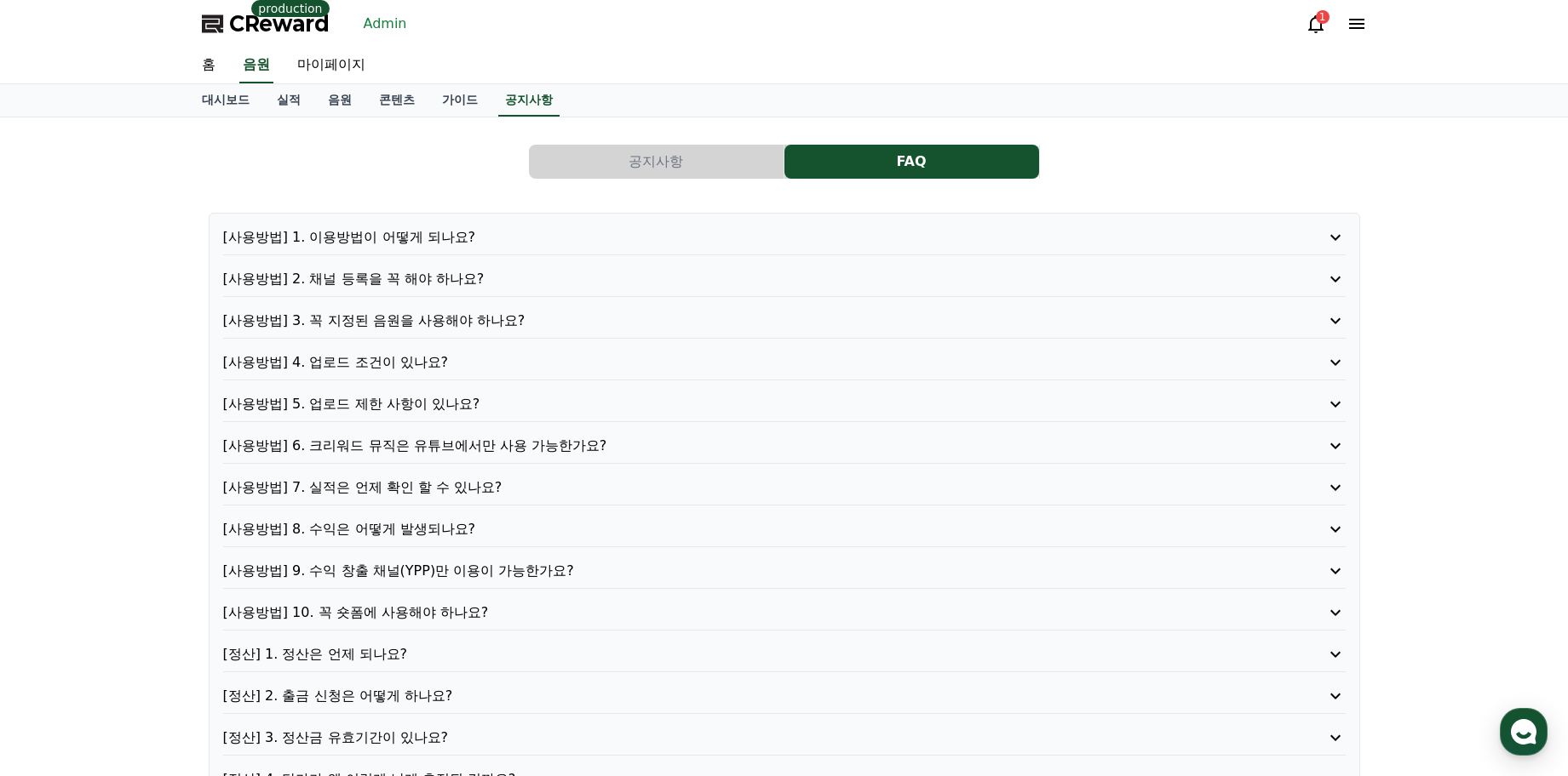
click at [692, 161] on button "공지사항" at bounding box center [656, 162] width 255 height 34
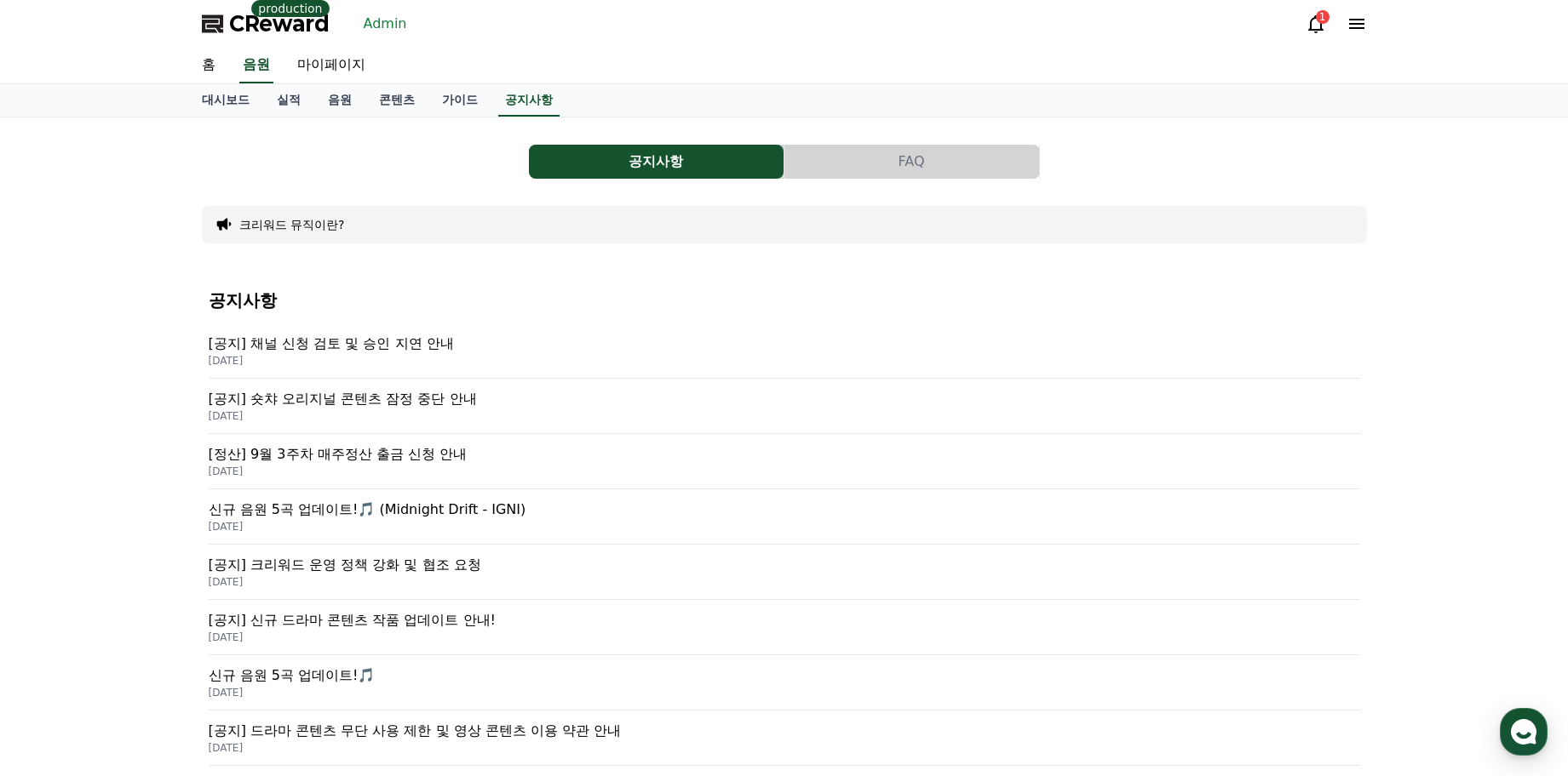
click at [406, 151] on div "공지사항 FAQ" at bounding box center [784, 162] width 1165 height 34
click at [1360, 21] on icon at bounding box center [1357, 24] width 21 height 21
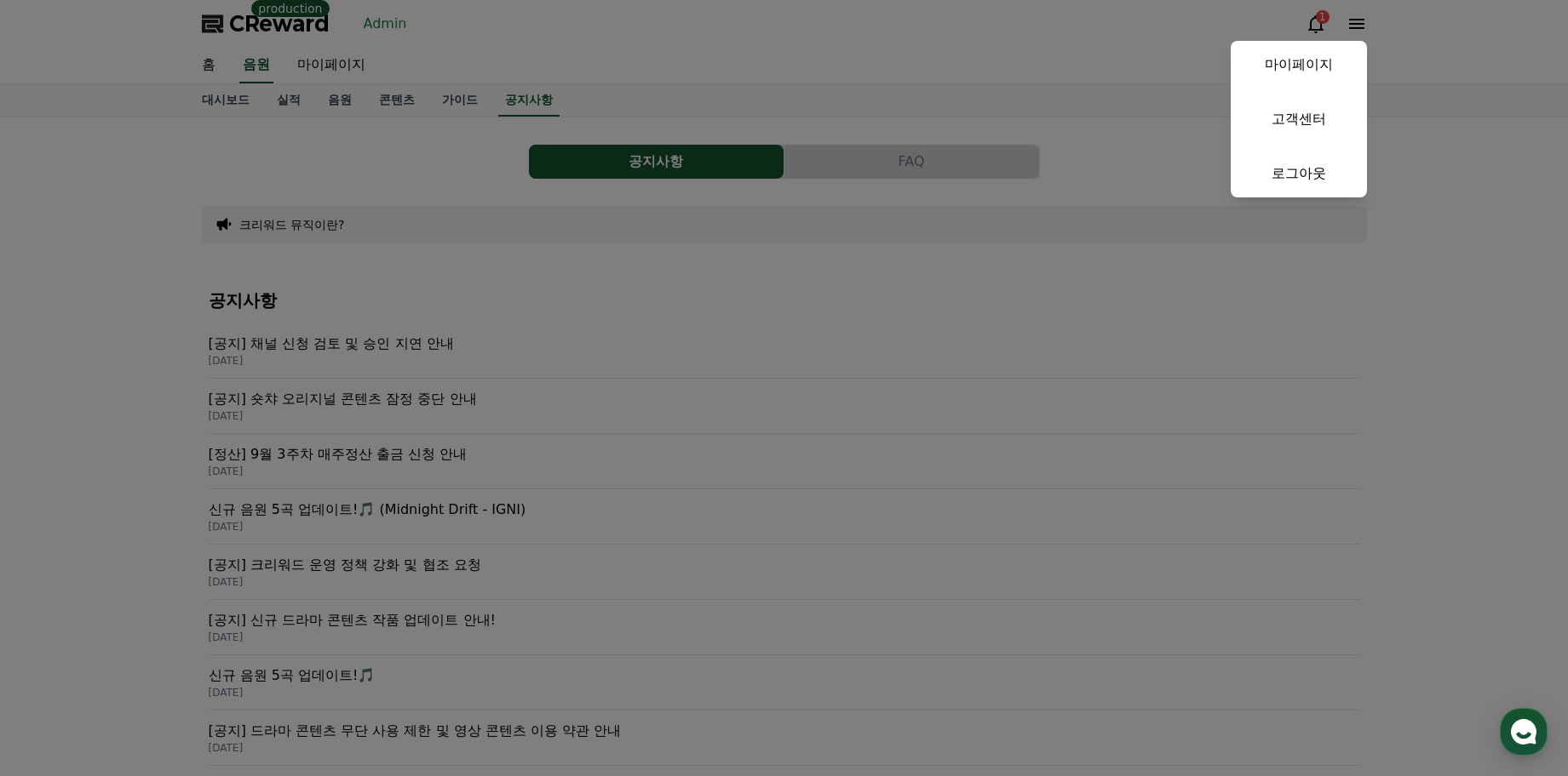
click at [1004, 92] on button "close" at bounding box center [784, 388] width 1568 height 776
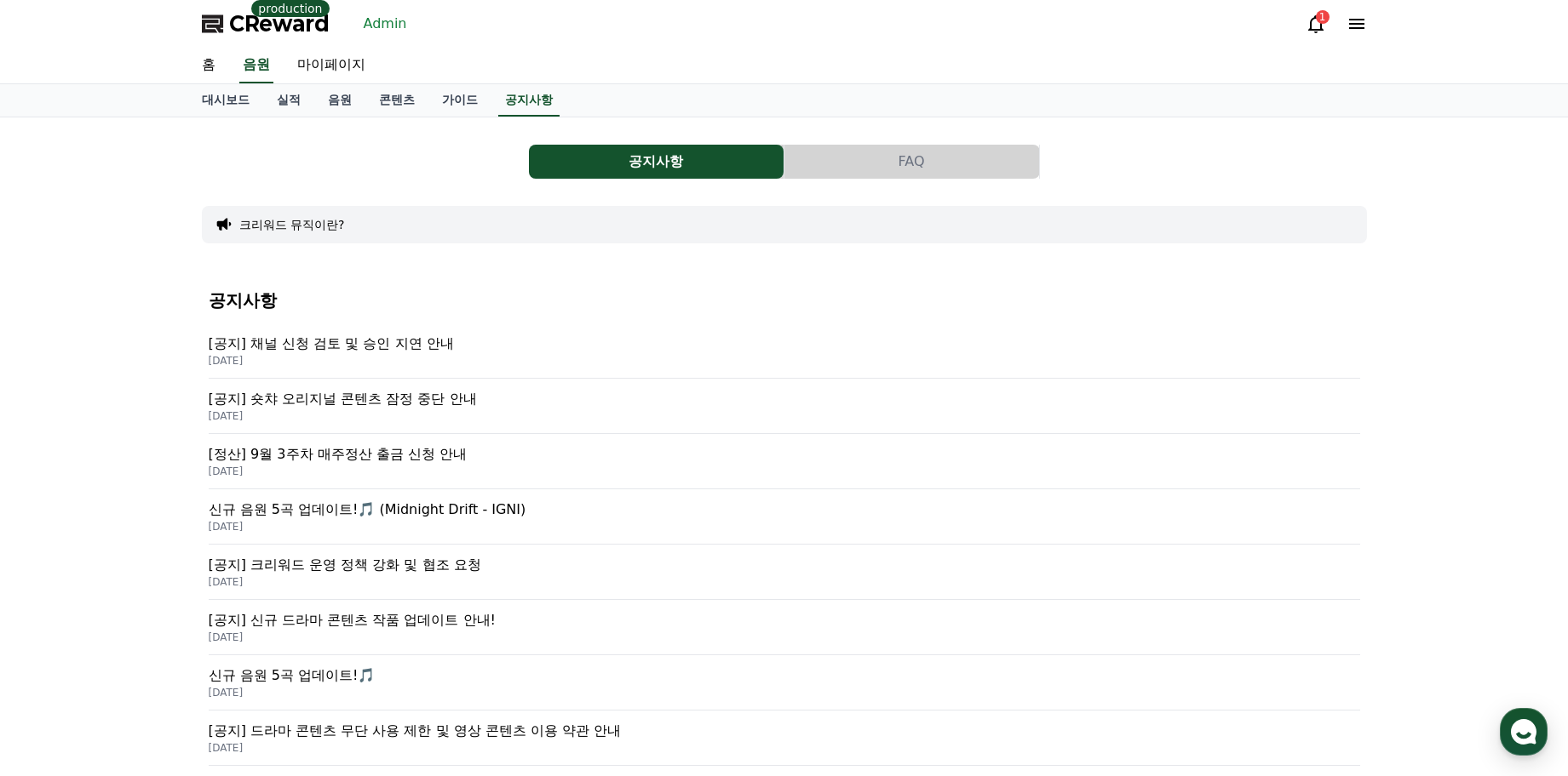
click at [272, 175] on div "공지사항 FAQ" at bounding box center [784, 162] width 1165 height 34
click at [1427, 182] on div "공지사항 FAQ 크리워드 뮤직이란? 공지사항 [공지] 채널 신청 검토 및 승인 지연 안내 [DATE] [공지] 숏챠 오리지널 콘텐츠 잠정 중단…" at bounding box center [784, 653] width 1568 height 1070
drag, startPoint x: 1431, startPoint y: 136, endPoint x: 1369, endPoint y: 96, distance: 73.8
click at [1432, 133] on div "공지사항 FAQ 크리워드 뮤직이란? 공지사항 [공지] 채널 신청 검토 및 승인 지연 안내 [DATE] [공지] 숏챠 오리지널 콘텐츠 잠정 중단…" at bounding box center [784, 653] width 1568 height 1070
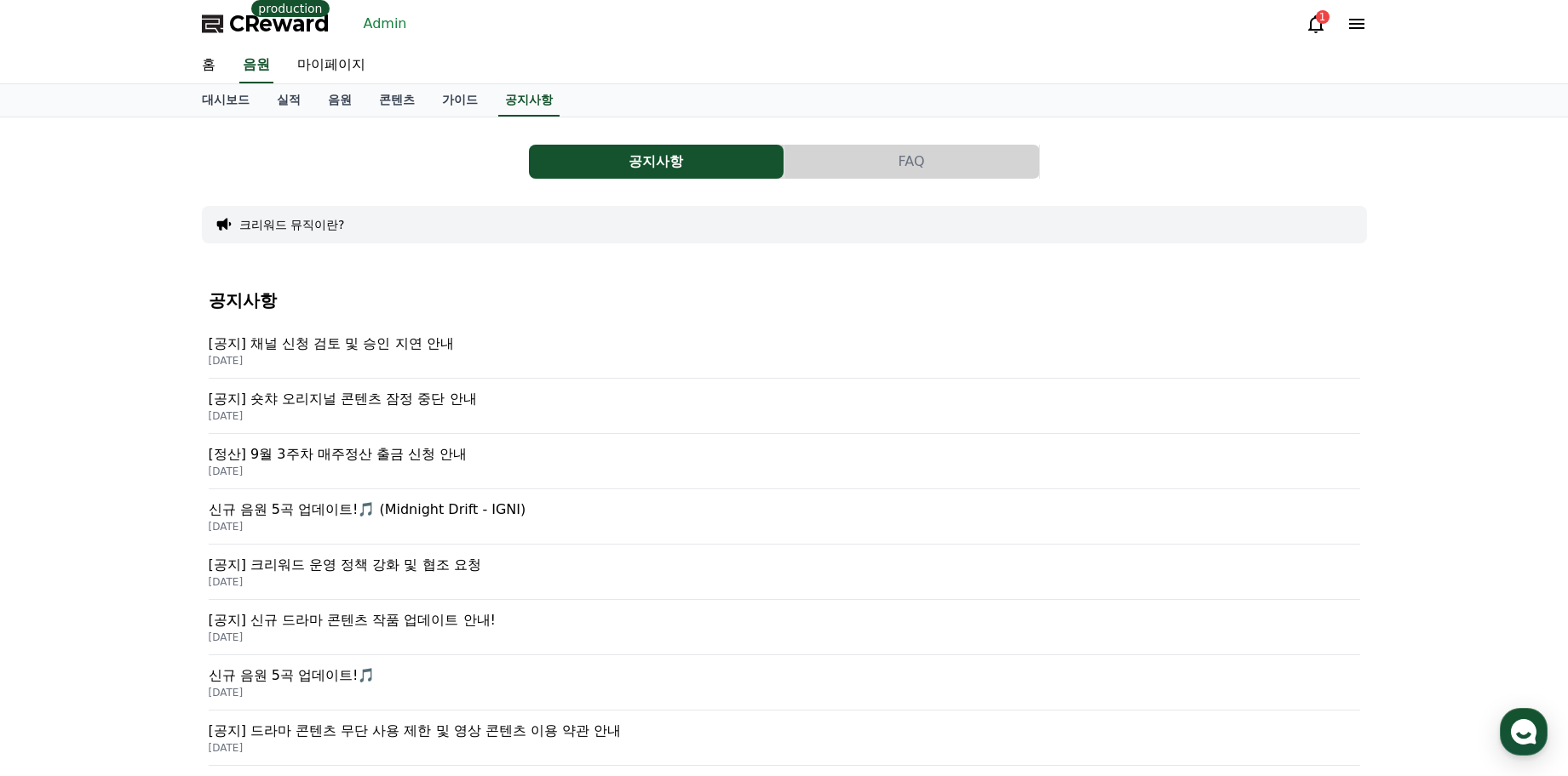
drag, startPoint x: 1349, startPoint y: 213, endPoint x: 1317, endPoint y: 100, distance: 117.4
click at [1349, 202] on div "공지사항 FAQ 크리워드 뮤직이란? 공지사항 [공지] 채널 신청 검토 및 승인 지연 안내 [DATE] [공지] 숏챠 오리지널 콘텐츠 잠정 중단…" at bounding box center [784, 653] width 1165 height 1043
click at [74, 235] on div "공지사항 FAQ 크리워드 뮤직이란? 공지사항 [공지] 채널 신청 검토 및 승인 지연 안내 [DATE] [공지] 숏챠 오리지널 콘텐츠 잠정 중단…" at bounding box center [784, 653] width 1568 height 1070
click at [370, 167] on div "공지사항 FAQ" at bounding box center [784, 162] width 1165 height 34
click at [941, 177] on button "FAQ" at bounding box center [911, 162] width 255 height 34
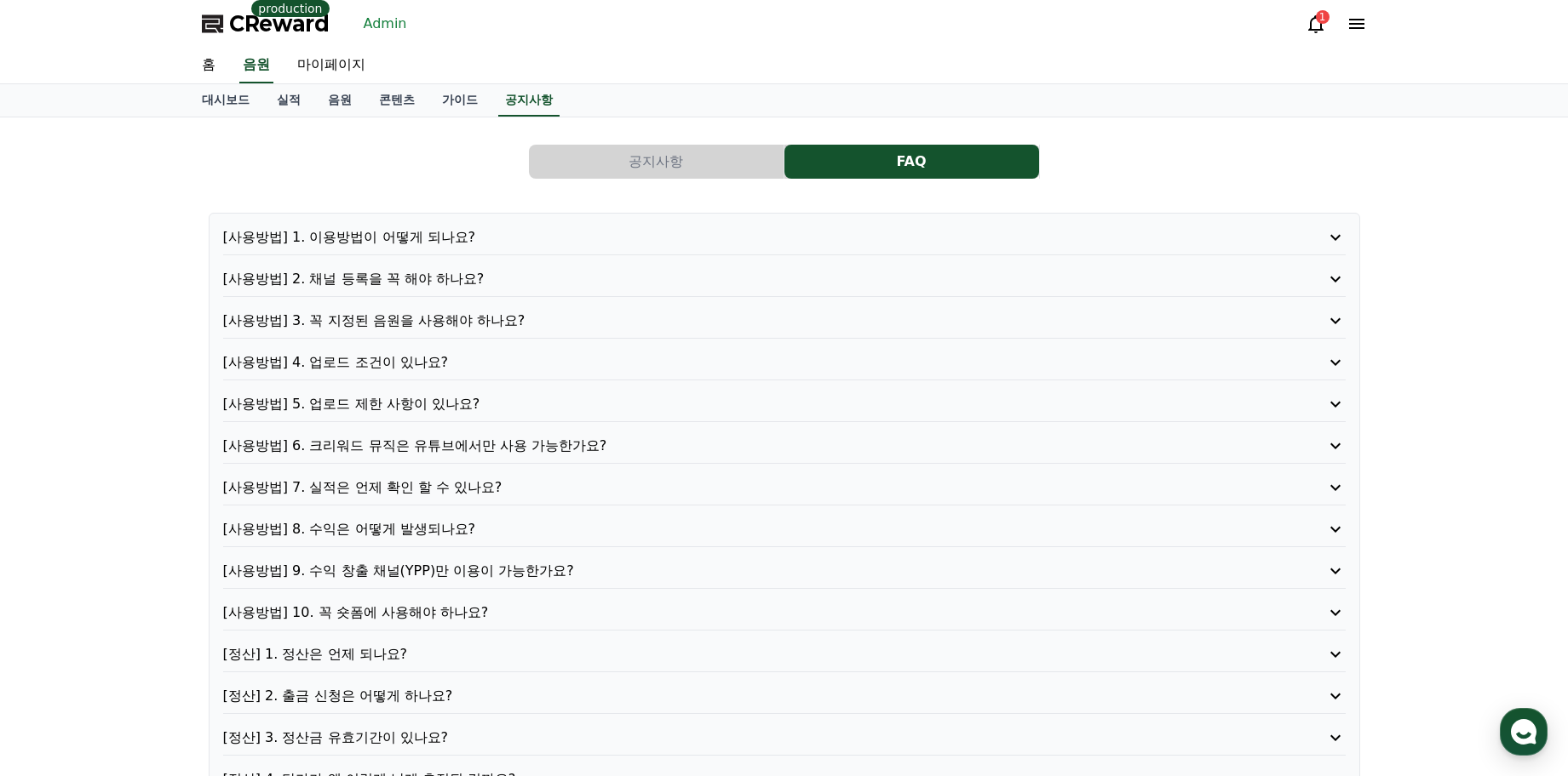
click at [693, 162] on button "공지사항" at bounding box center [656, 162] width 255 height 34
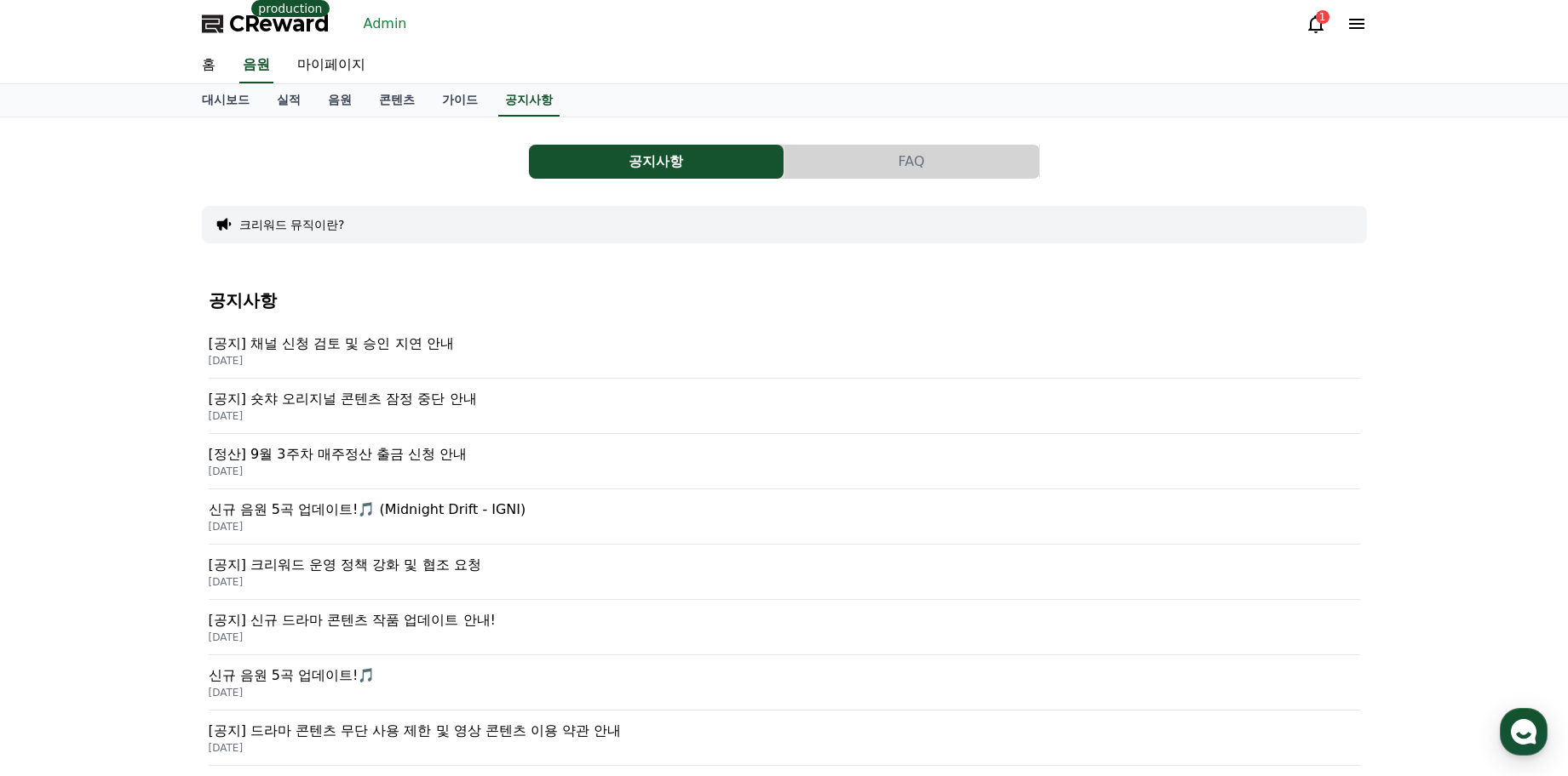
click at [1366, 24] on icon at bounding box center [1357, 24] width 21 height 21
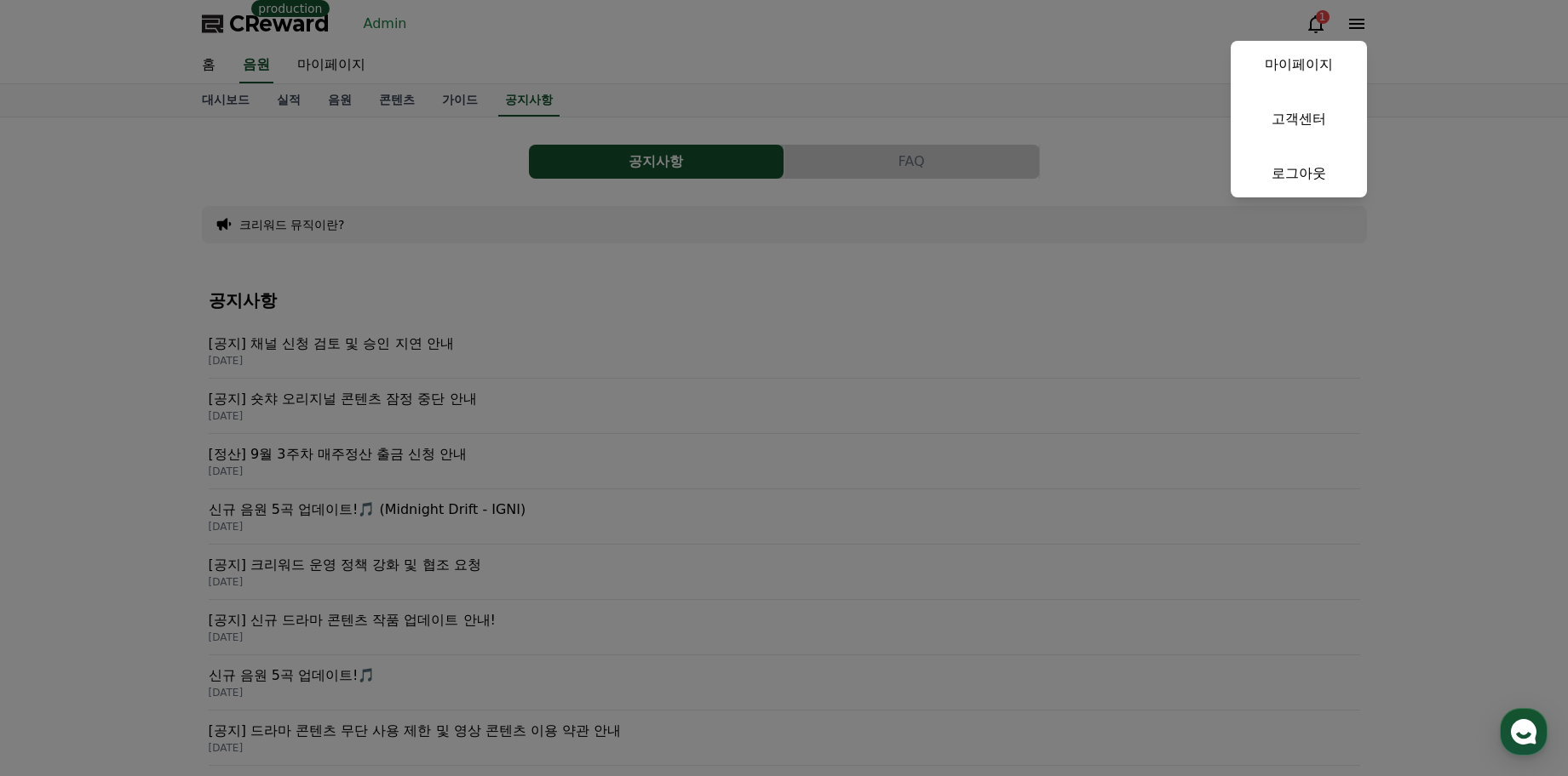
click at [1422, 115] on button "close" at bounding box center [784, 388] width 1568 height 776
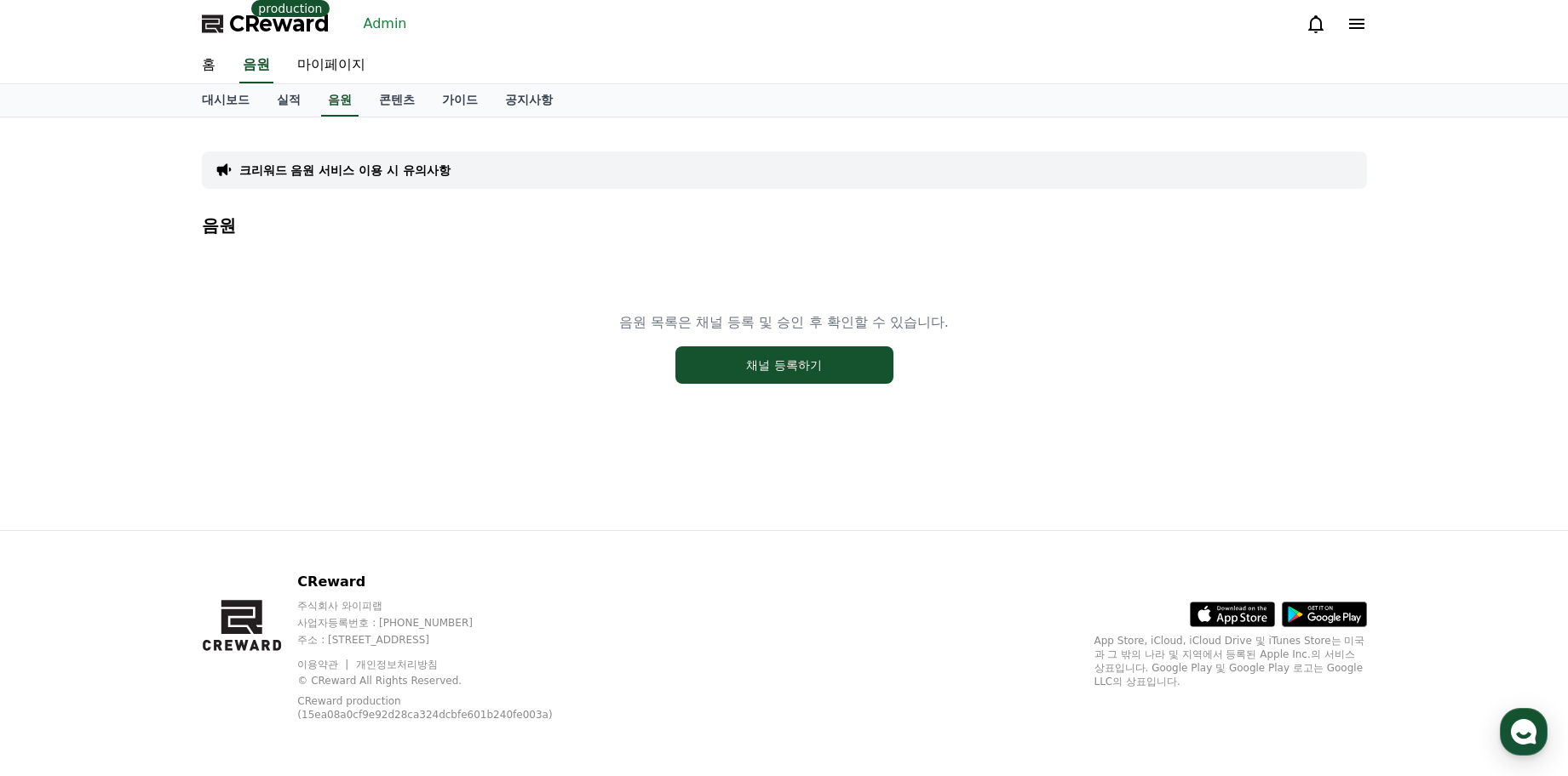
click at [112, 236] on div "크리워드 음원 서비스 이용 시 유의사항 음원 음원 목록은 채널 등록 및 승인 후 확인할 수 있습니다. 채널 등록하기" at bounding box center [784, 324] width 1568 height 412
drag, startPoint x: 0, startPoint y: 0, endPoint x: 110, endPoint y: 237, distance: 261.3
click at [111, 236] on div "크리워드 음원 서비스 이용 시 유의사항 음원 음원 목록은 채널 등록 및 승인 후 확인할 수 있습니다. 채널 등록하기" at bounding box center [784, 324] width 1568 height 412
click at [110, 237] on div "크리워드 음원 서비스 이용 시 유의사항 음원 음원 목록은 채널 등록 및 승인 후 확인할 수 있습니다. 채널 등록하기" at bounding box center [784, 324] width 1568 height 412
click at [393, 174] on p "크리워드 음원 서비스 이용 시 유의사항" at bounding box center [345, 170] width 211 height 17
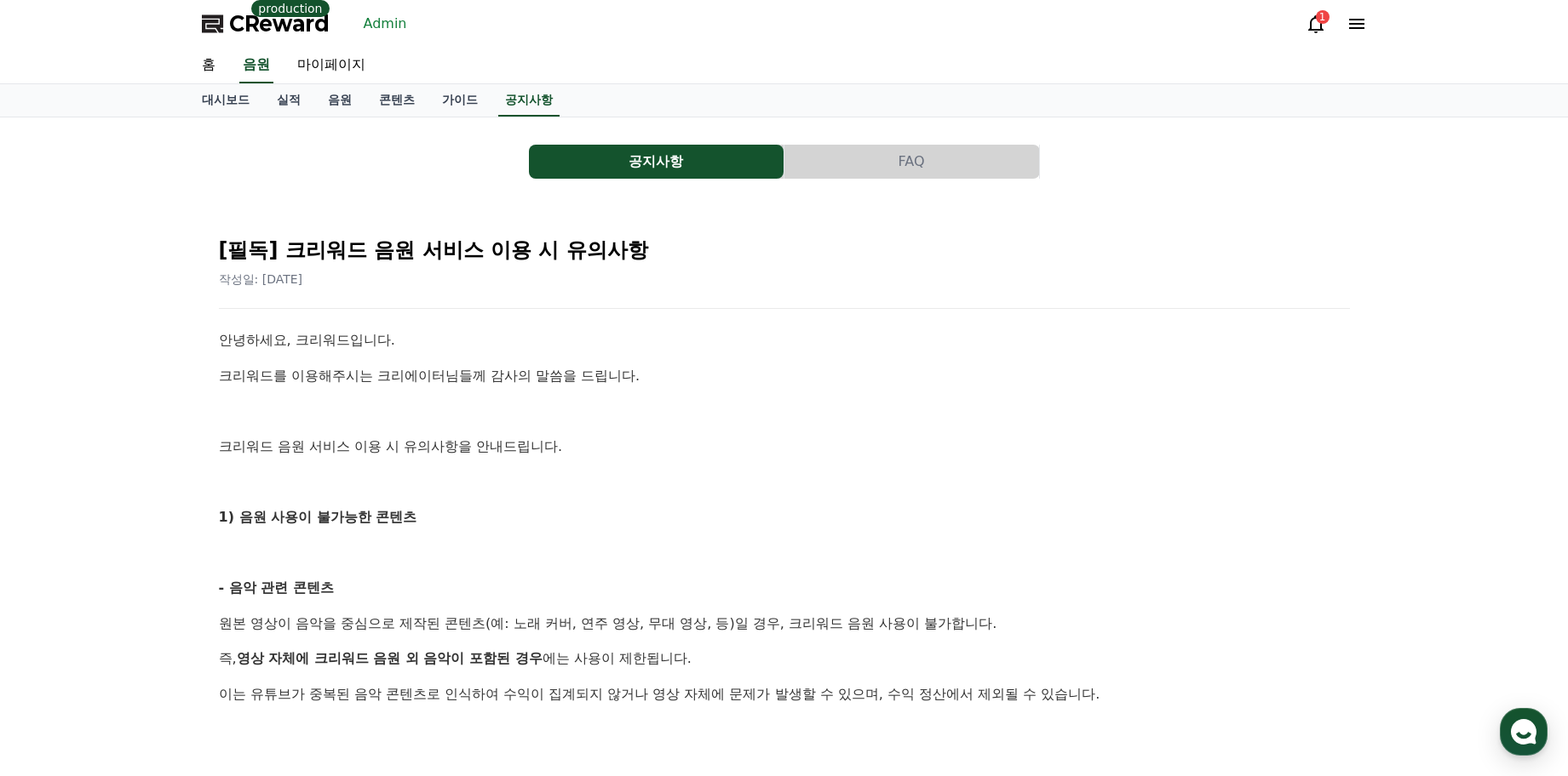
click at [393, 173] on div "공지사항 FAQ" at bounding box center [784, 162] width 1165 height 34
click at [385, 32] on link "Admin" at bounding box center [385, 24] width 57 height 27
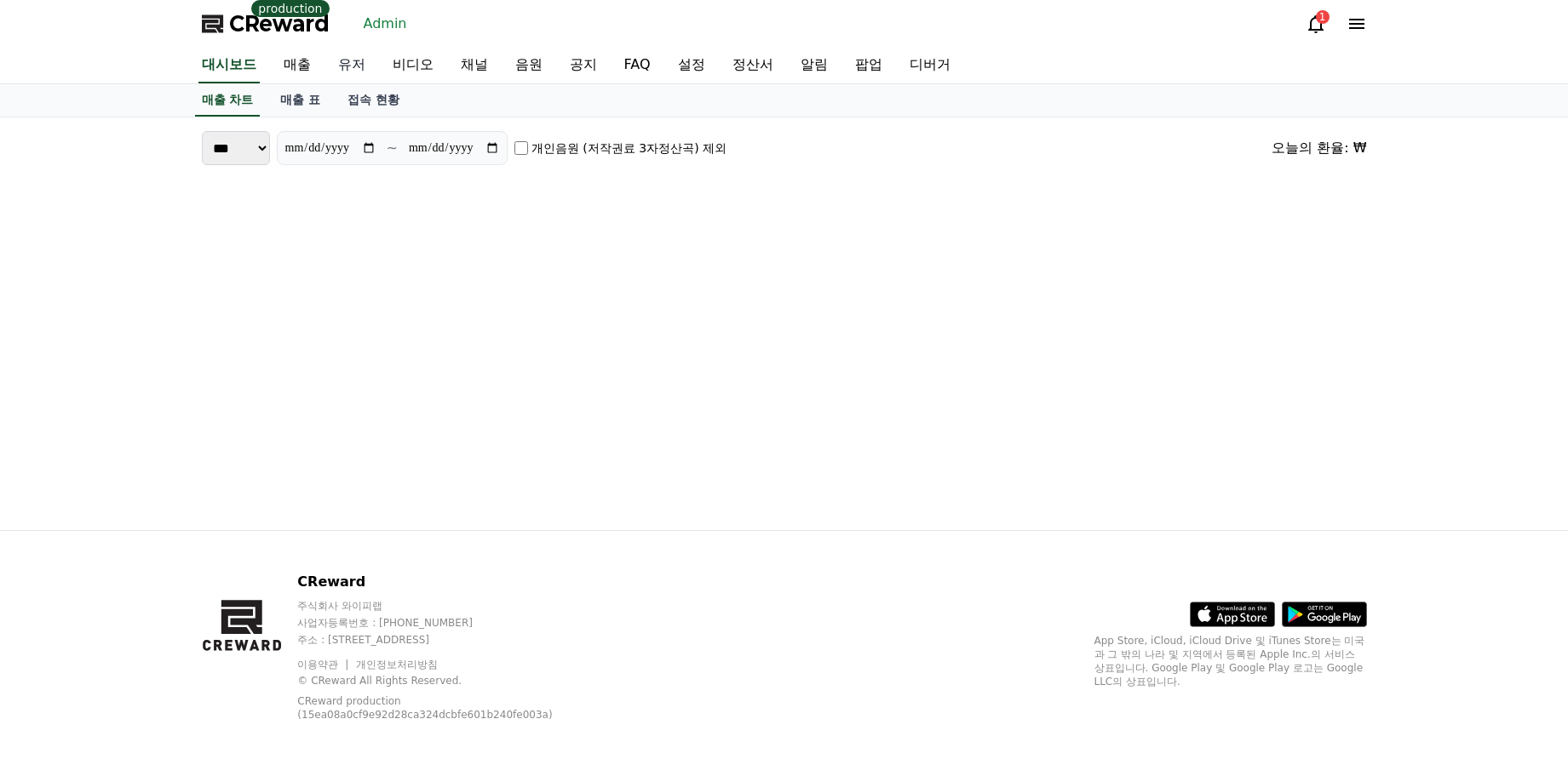
click at [344, 64] on link "유저" at bounding box center [352, 65] width 54 height 35
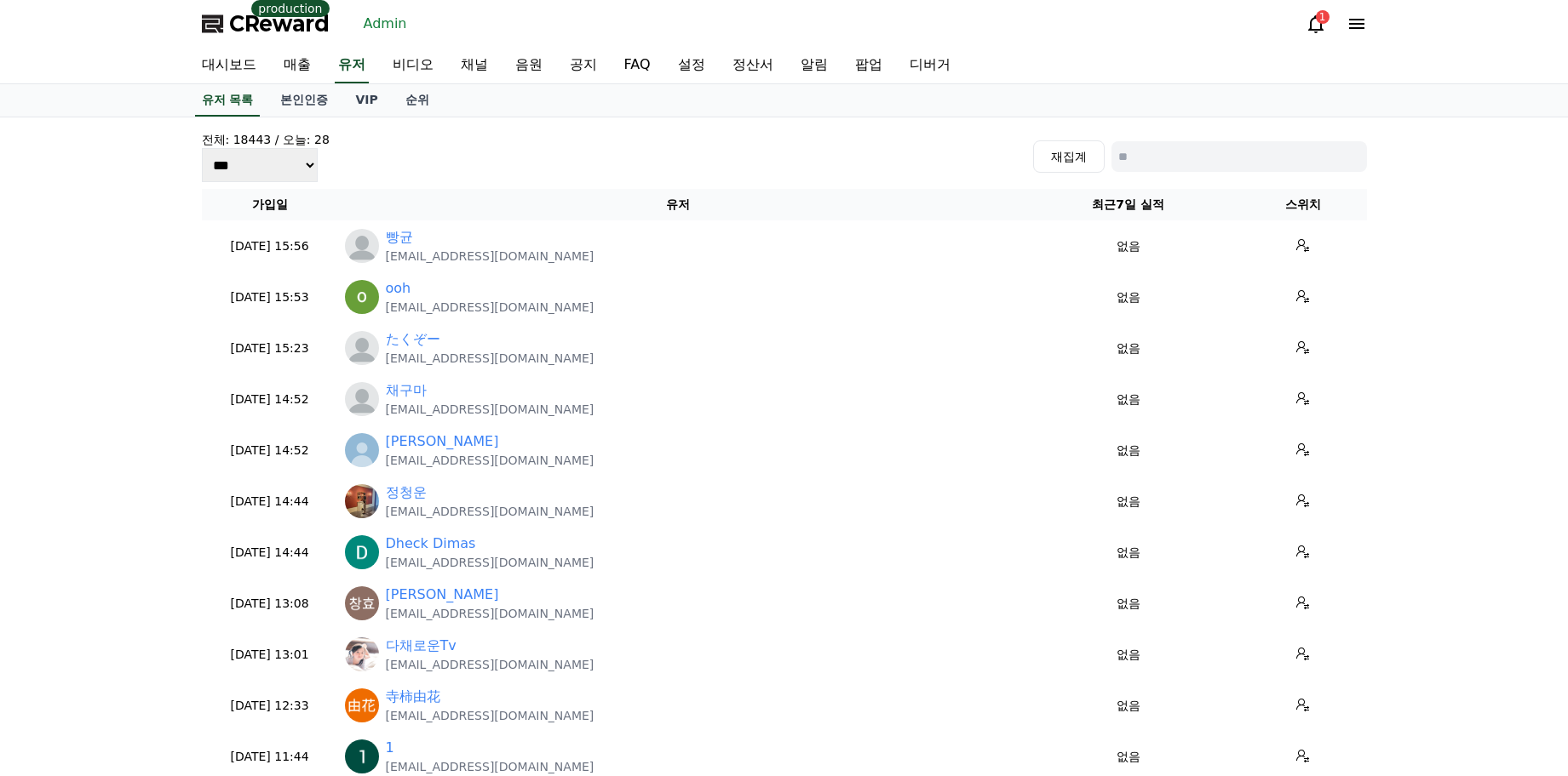
click at [1186, 163] on input at bounding box center [1239, 157] width 256 height 31
type input "***"
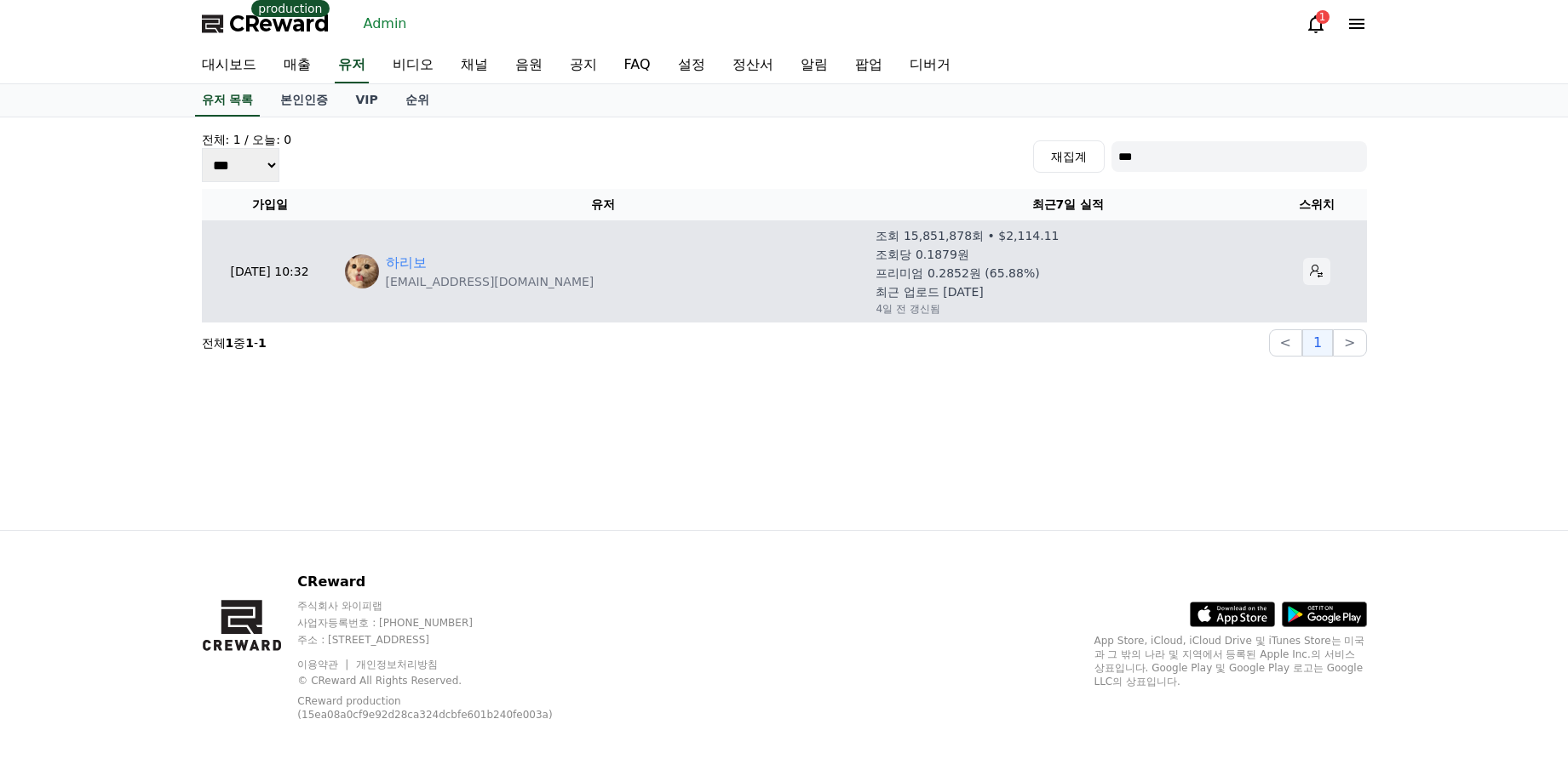
click at [1311, 267] on icon at bounding box center [1316, 271] width 14 height 14
